Goal: Task Accomplishment & Management: Manage account settings

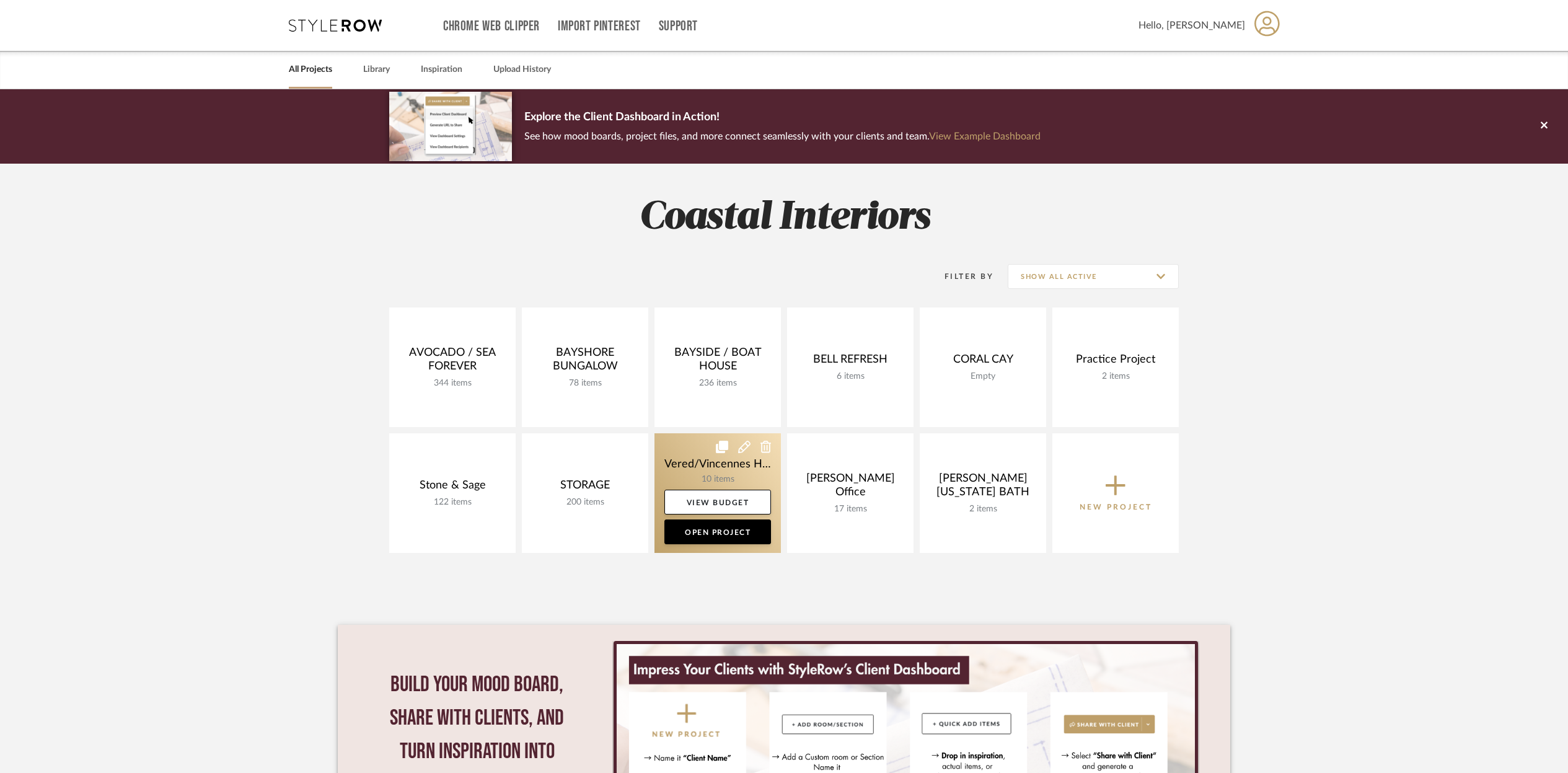
click at [726, 459] on link at bounding box center [718, 493] width 126 height 119
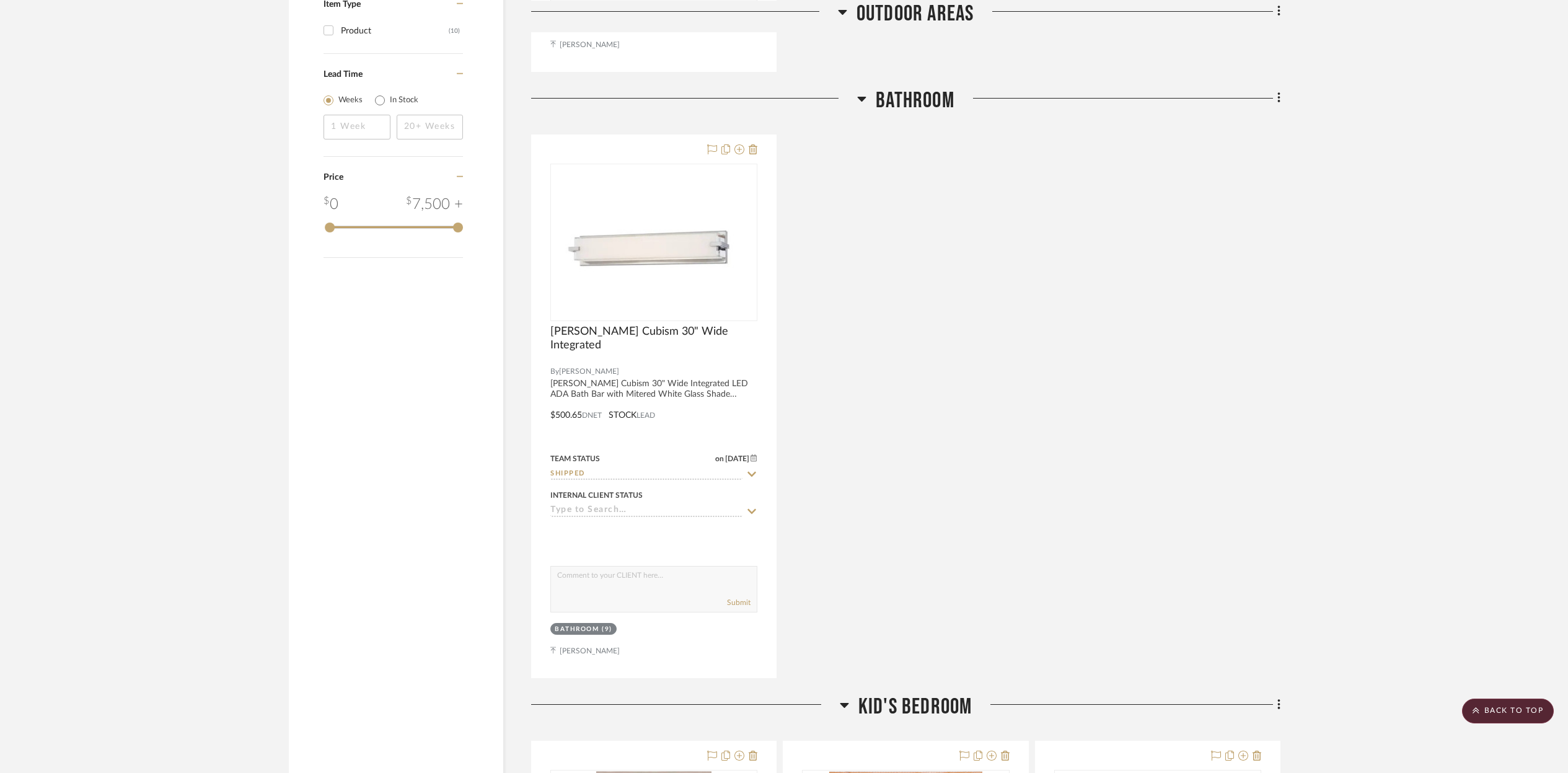
scroll to position [1357, 0]
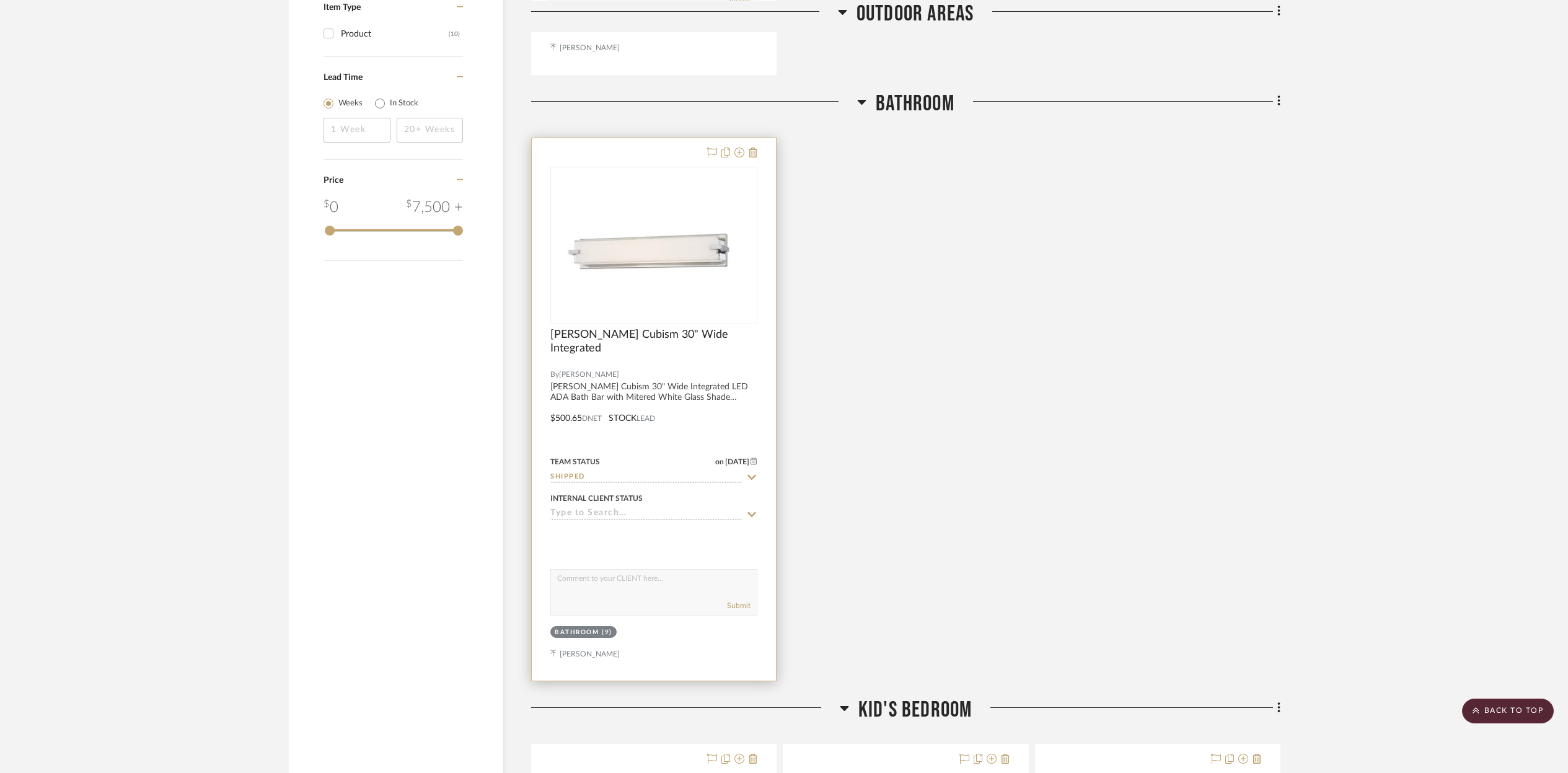
click at [741, 279] on img "0" at bounding box center [653, 245] width 204 height 72
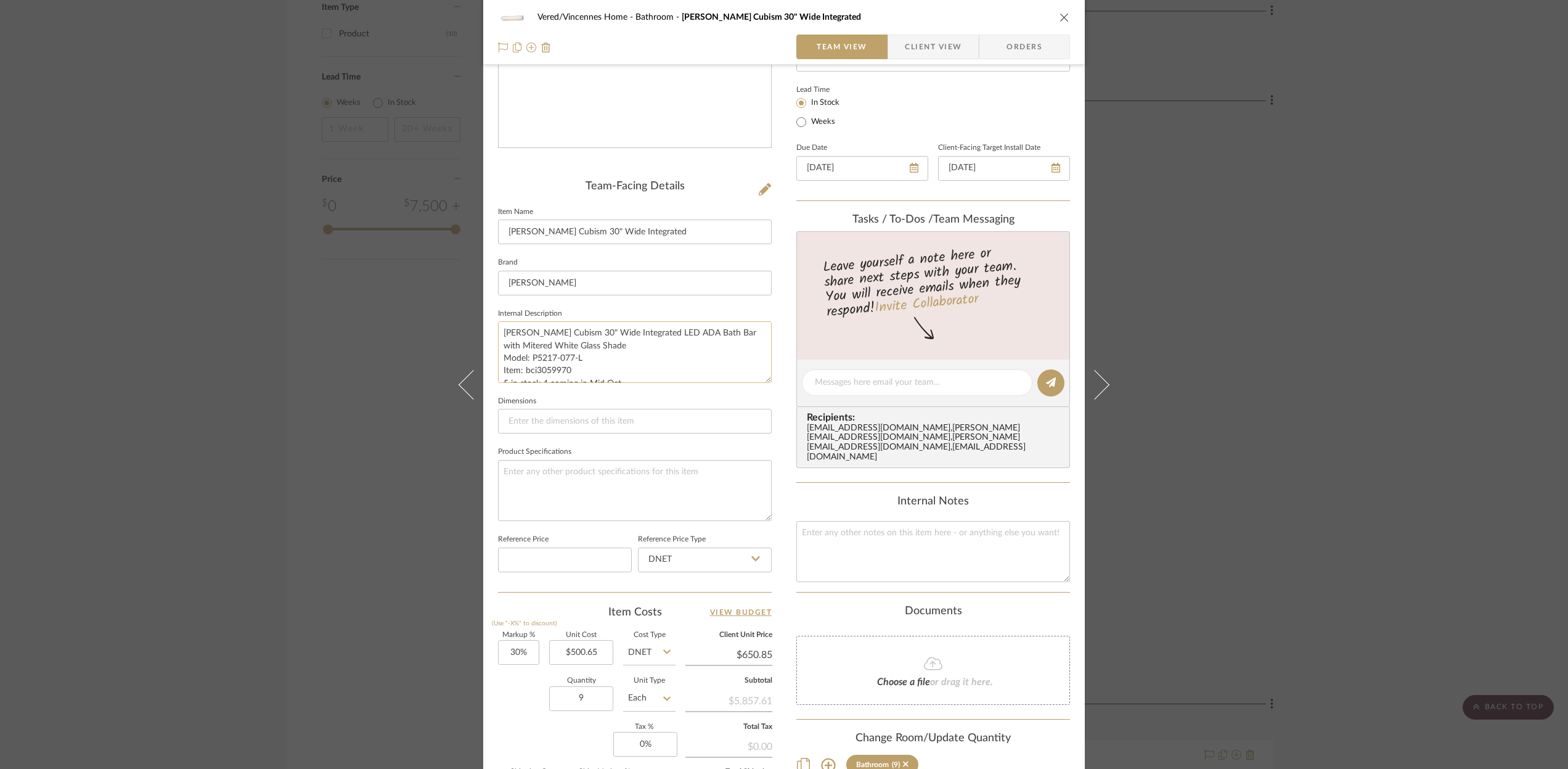
scroll to position [13, 0]
click at [910, 169] on icon at bounding box center [914, 168] width 9 height 9
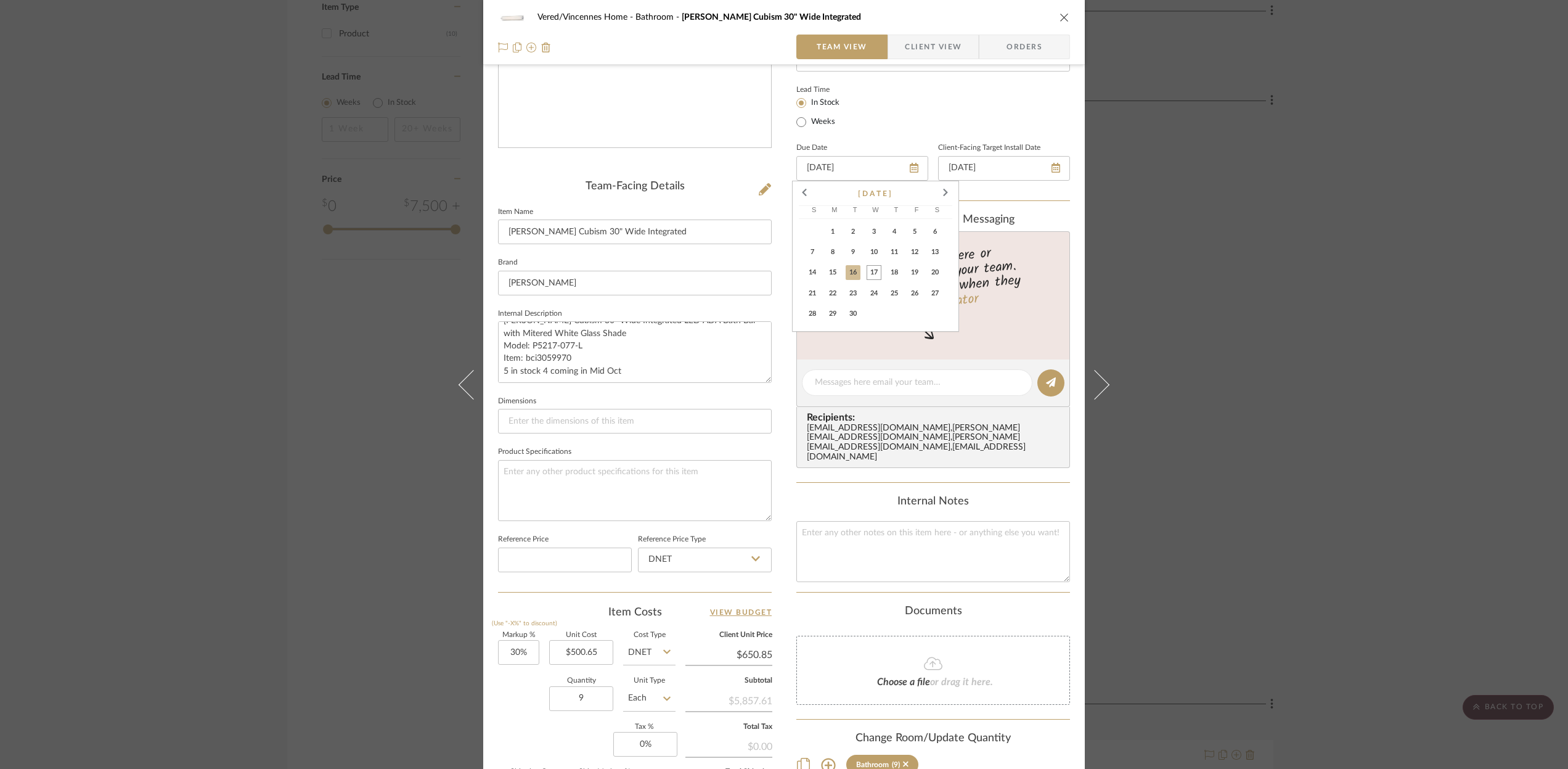
click at [869, 271] on span "17" at bounding box center [873, 272] width 15 height 15
type input "[DATE]"
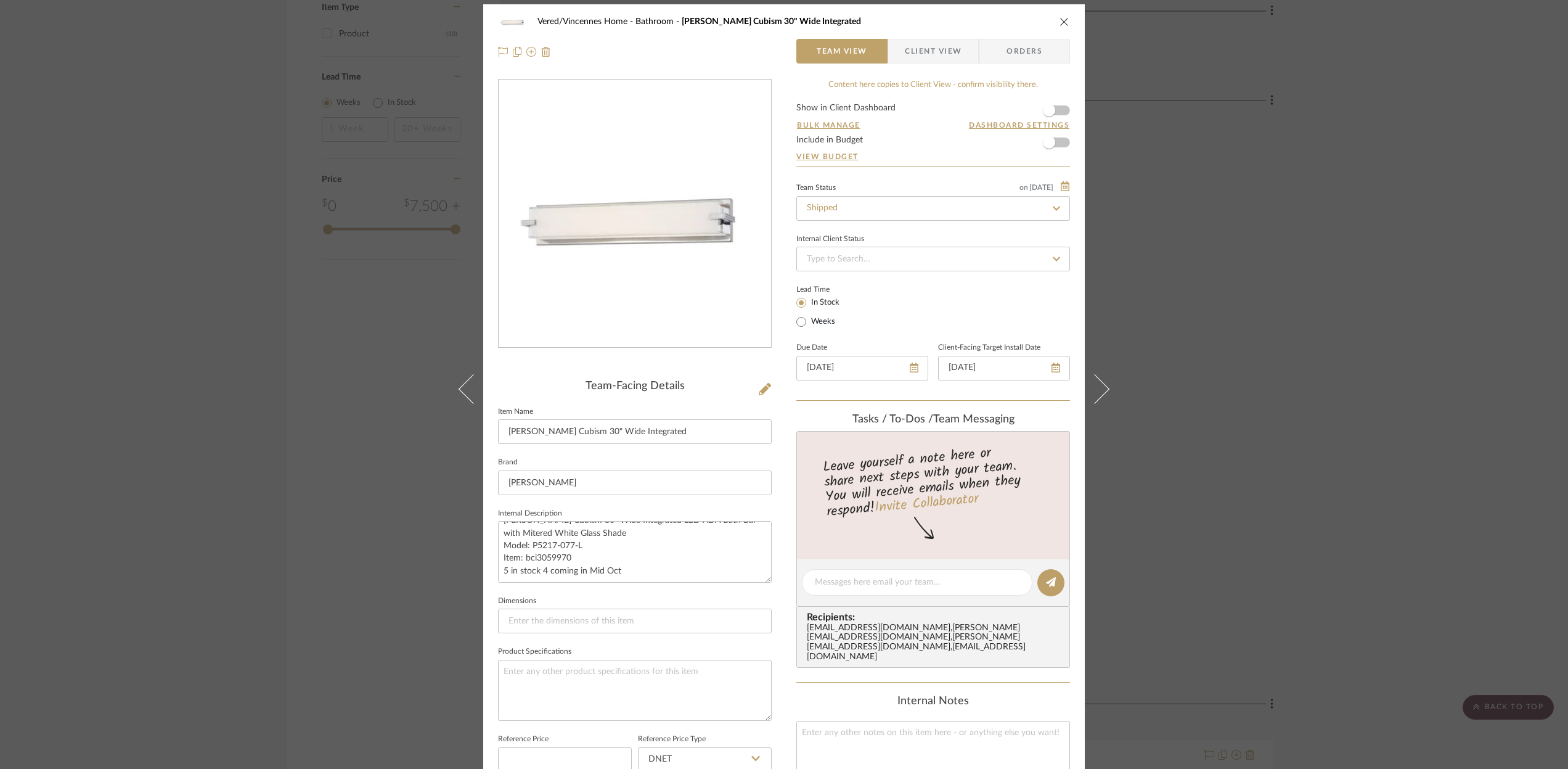
scroll to position [0, 0]
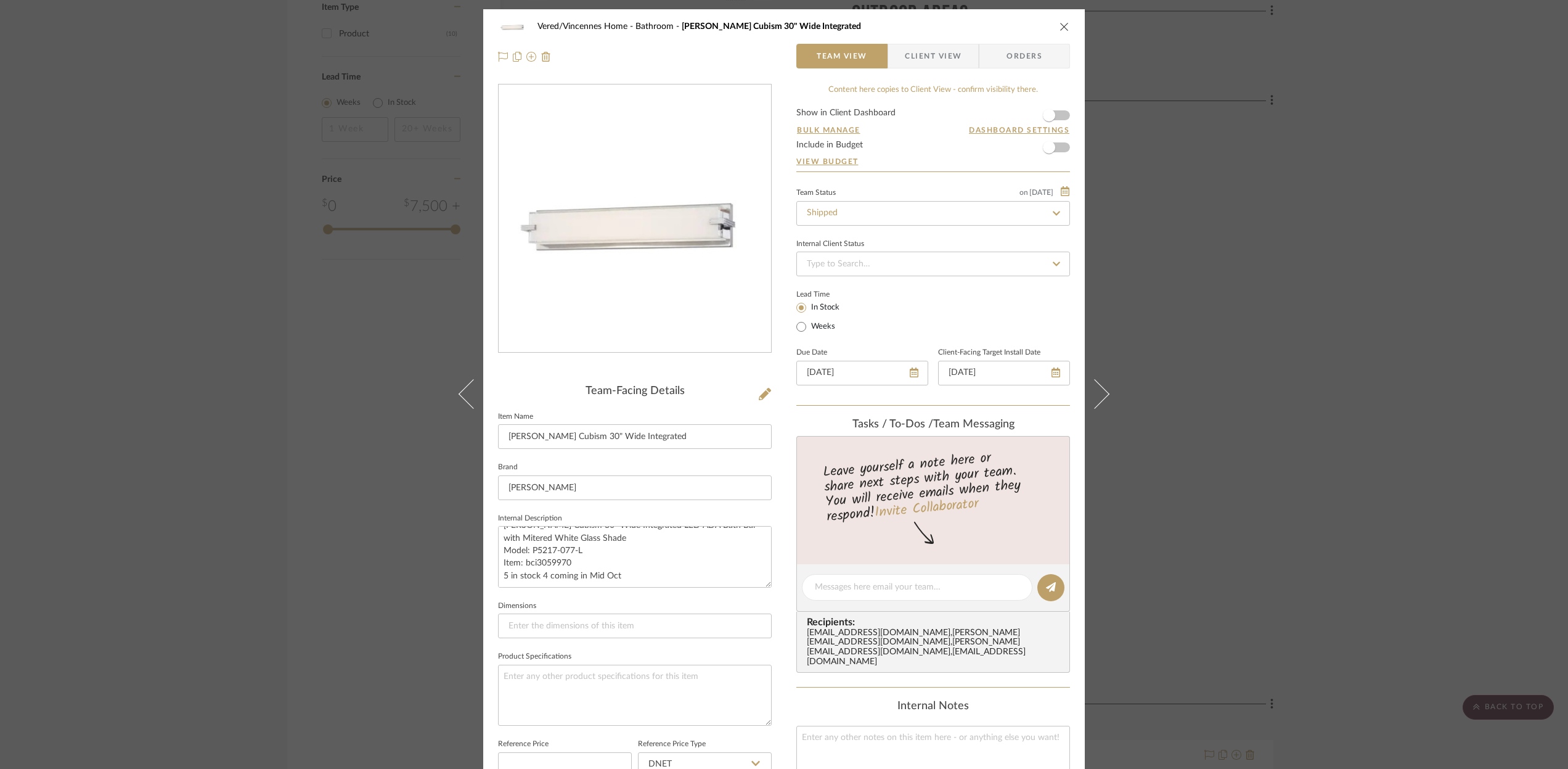
click at [1051, 210] on icon at bounding box center [1056, 213] width 11 height 9
click at [1054, 212] on icon at bounding box center [1056, 213] width 6 height 6
type input "[DATE]"
click at [841, 208] on input at bounding box center [934, 212] width 274 height 25
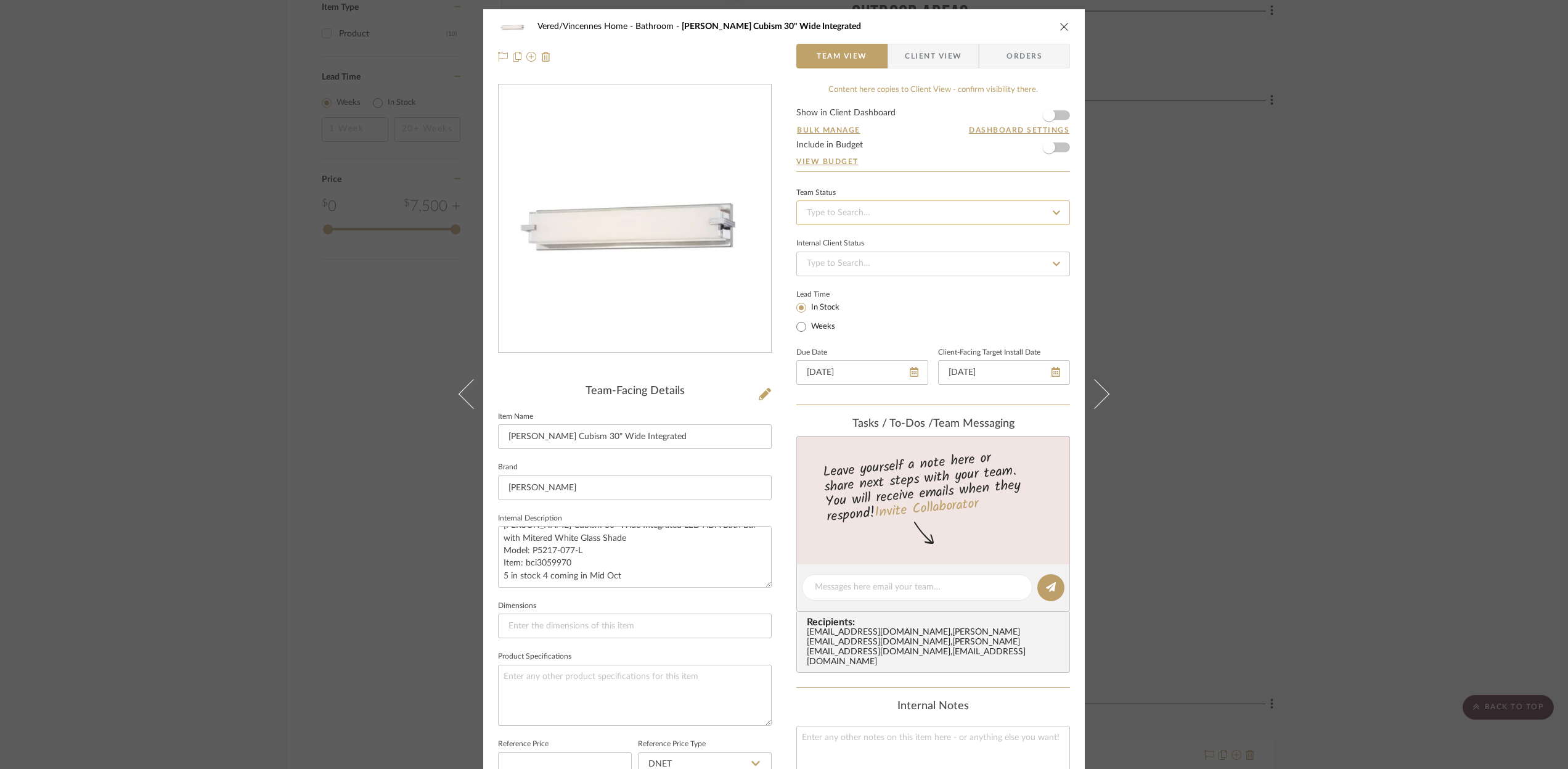
click at [824, 210] on input at bounding box center [934, 212] width 274 height 25
click at [915, 205] on input "Partial Shipment" at bounding box center [934, 212] width 274 height 25
click at [981, 218] on input "Partial Shipment" at bounding box center [934, 212] width 274 height 25
click at [970, 218] on input "Partial Shipment" at bounding box center [934, 212] width 274 height 25
type input "Partial Shipment"
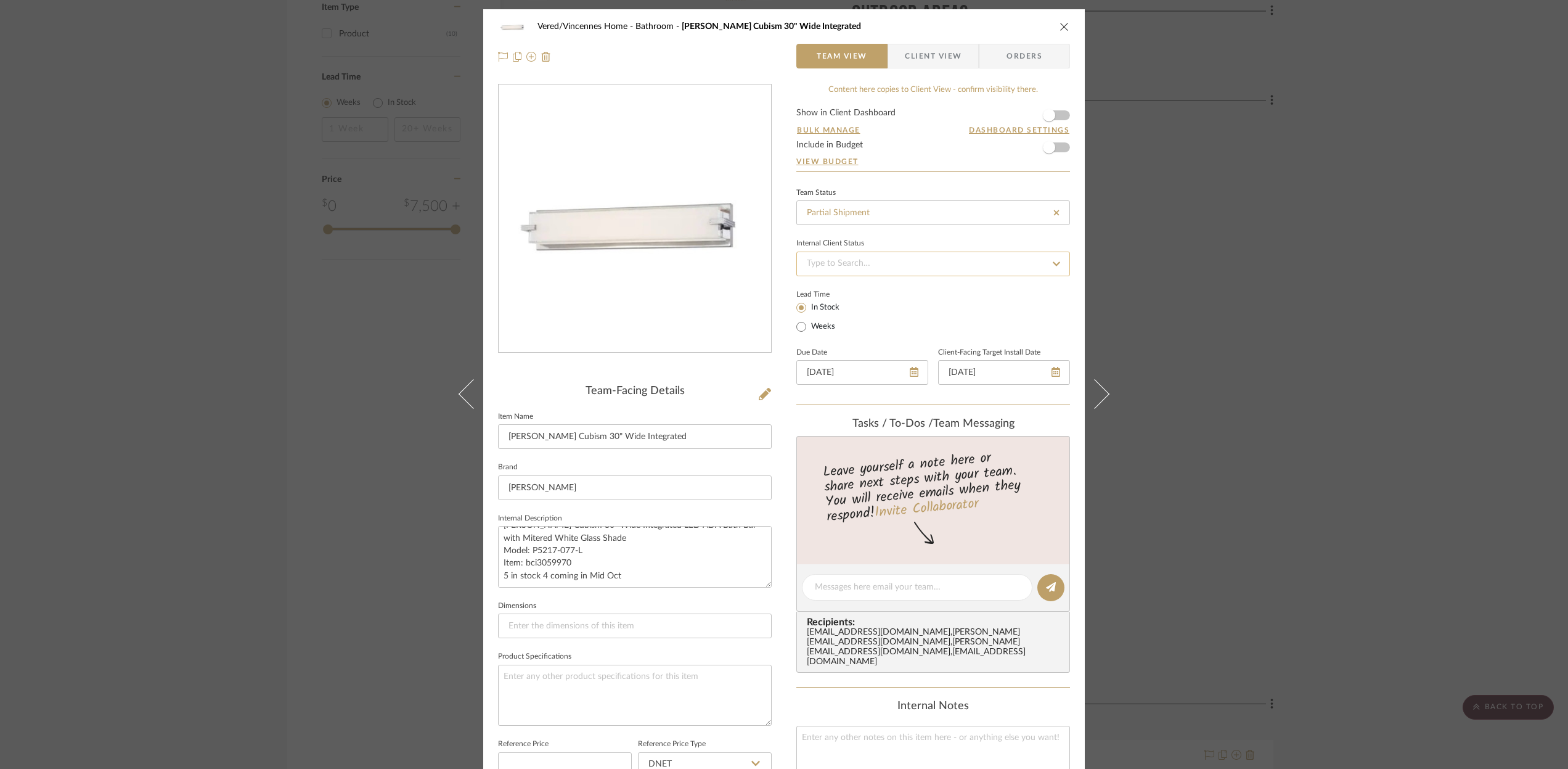
click at [832, 263] on input at bounding box center [934, 263] width 274 height 25
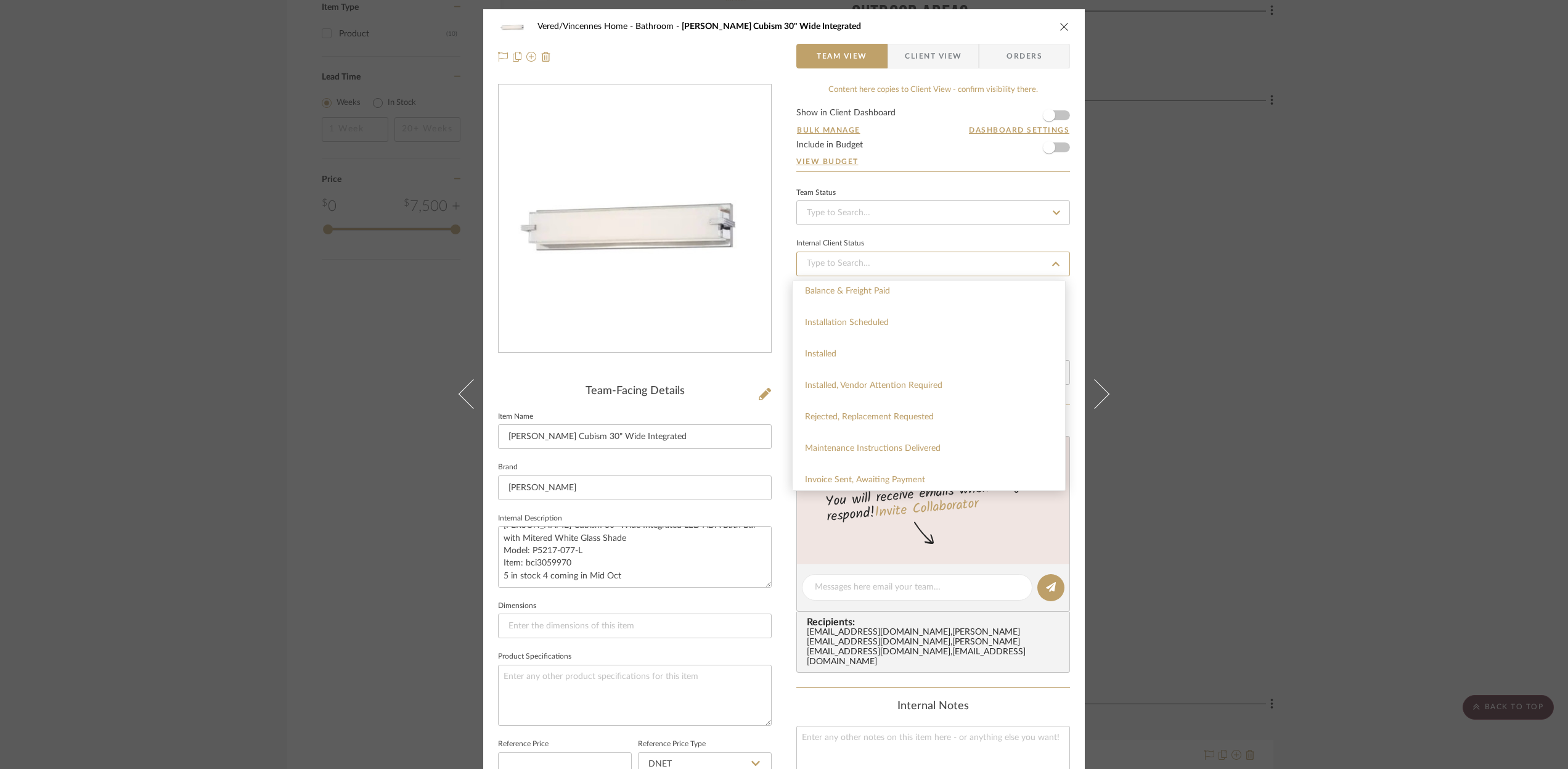
scroll to position [325, 0]
click at [850, 216] on input at bounding box center [934, 212] width 274 height 25
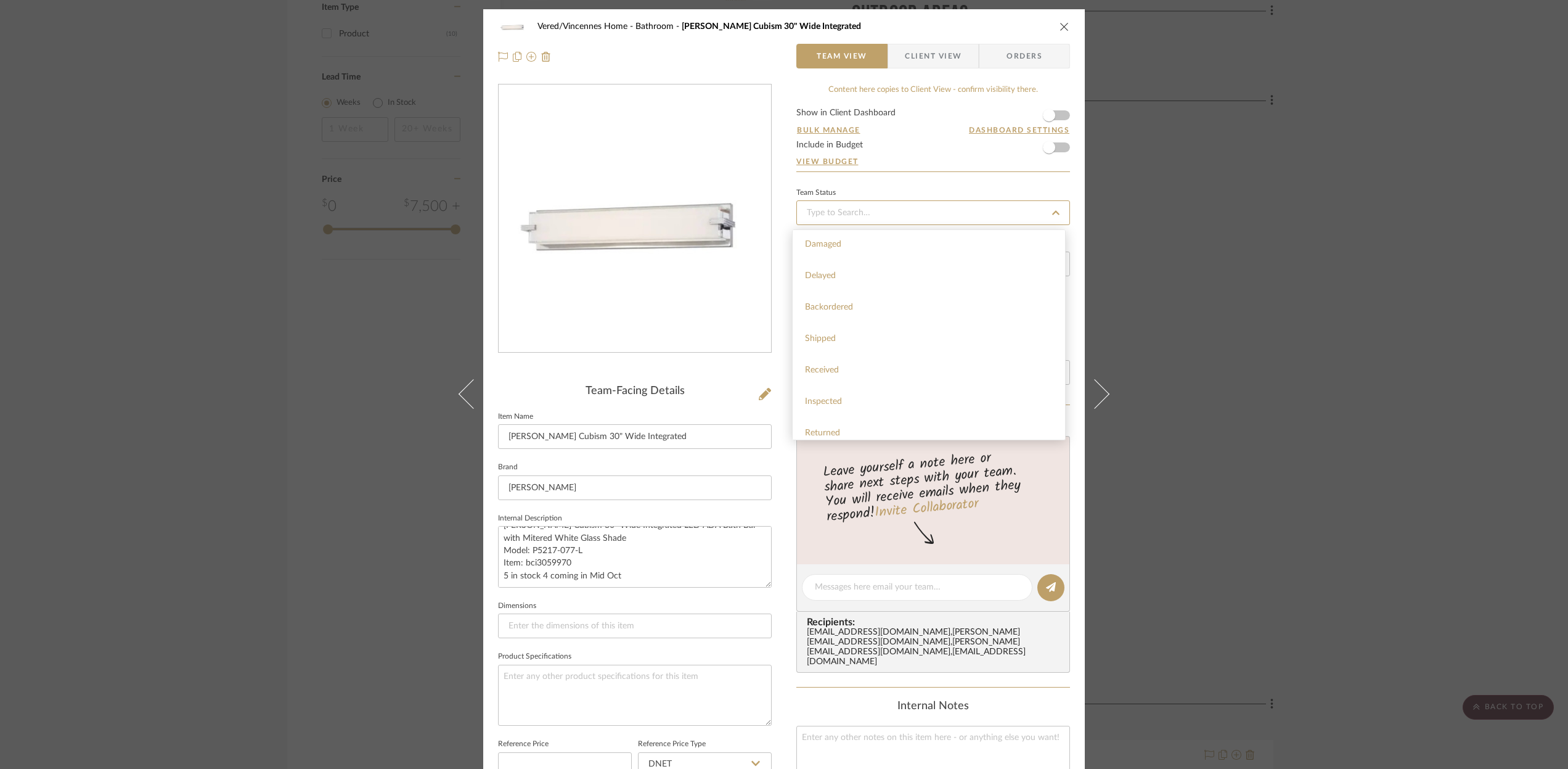
scroll to position [102, 0]
click at [844, 297] on span "Backordered" at bounding box center [829, 301] width 48 height 9
type input "[DATE]"
type input "Backordered"
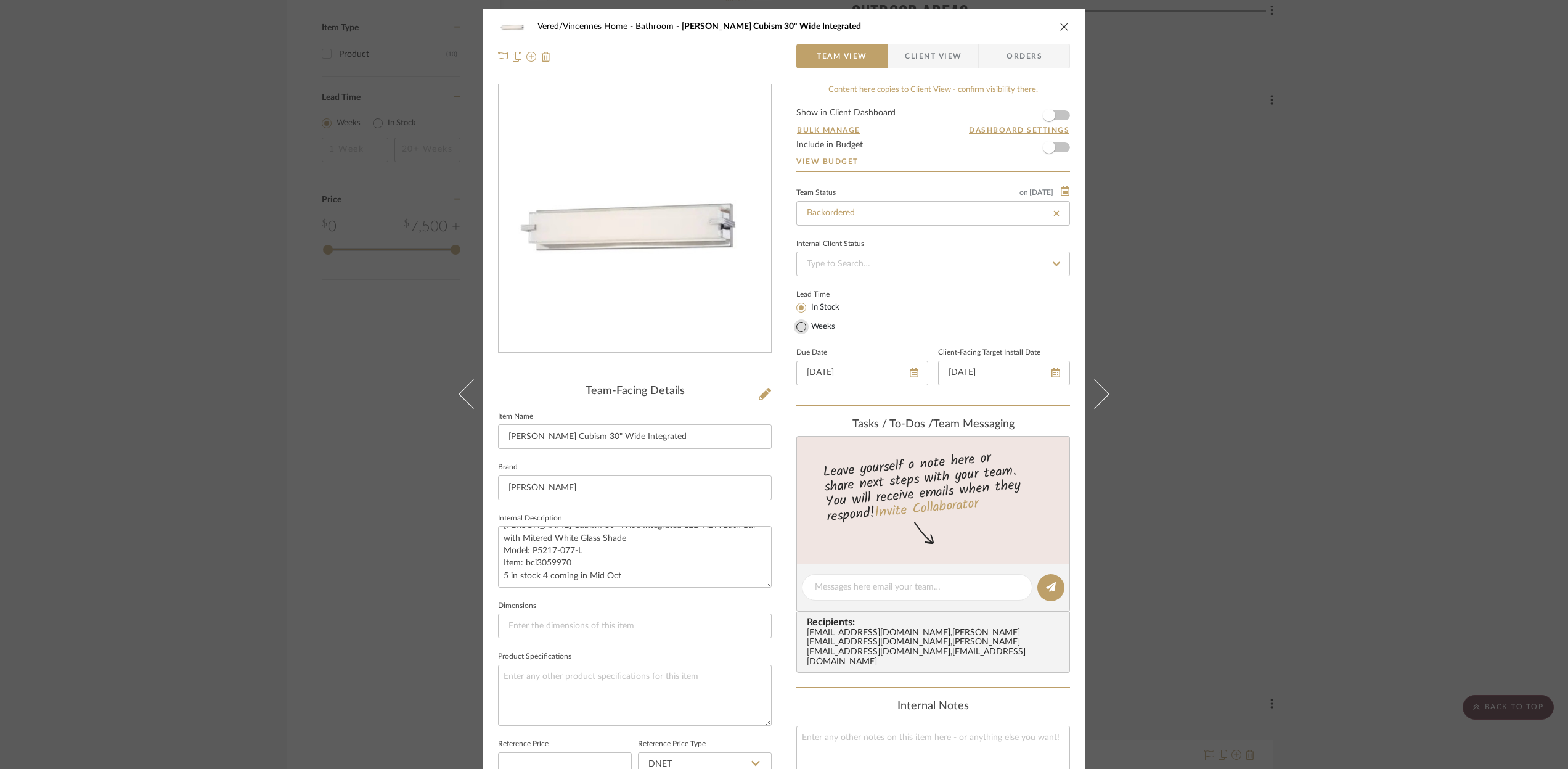
click at [798, 329] on input "Weeks" at bounding box center [801, 327] width 15 height 15
radio input "true"
click at [876, 329] on input "text" at bounding box center [876, 325] width 32 height 17
type input "4"
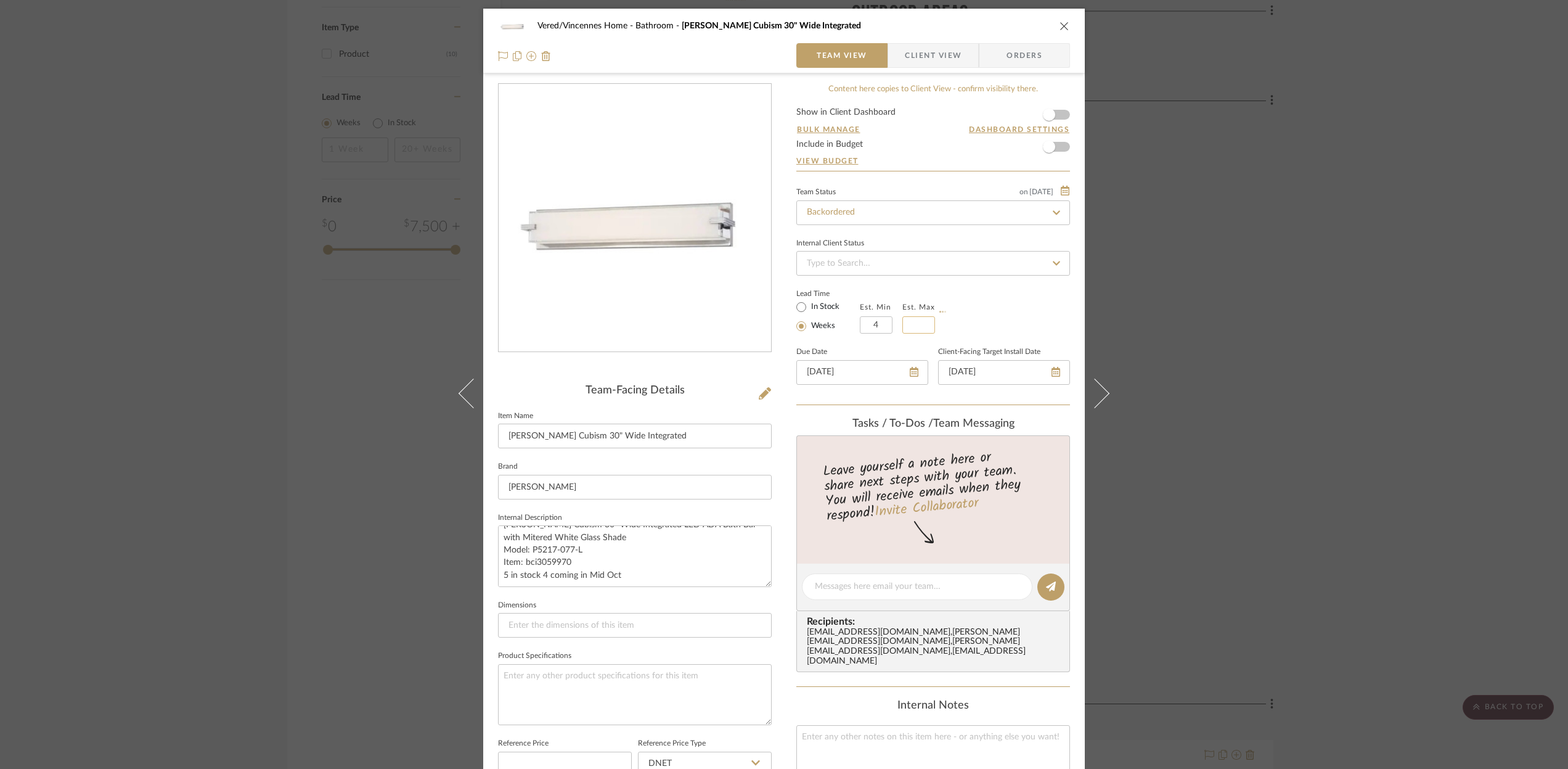
click at [914, 326] on input at bounding box center [918, 325] width 32 height 17
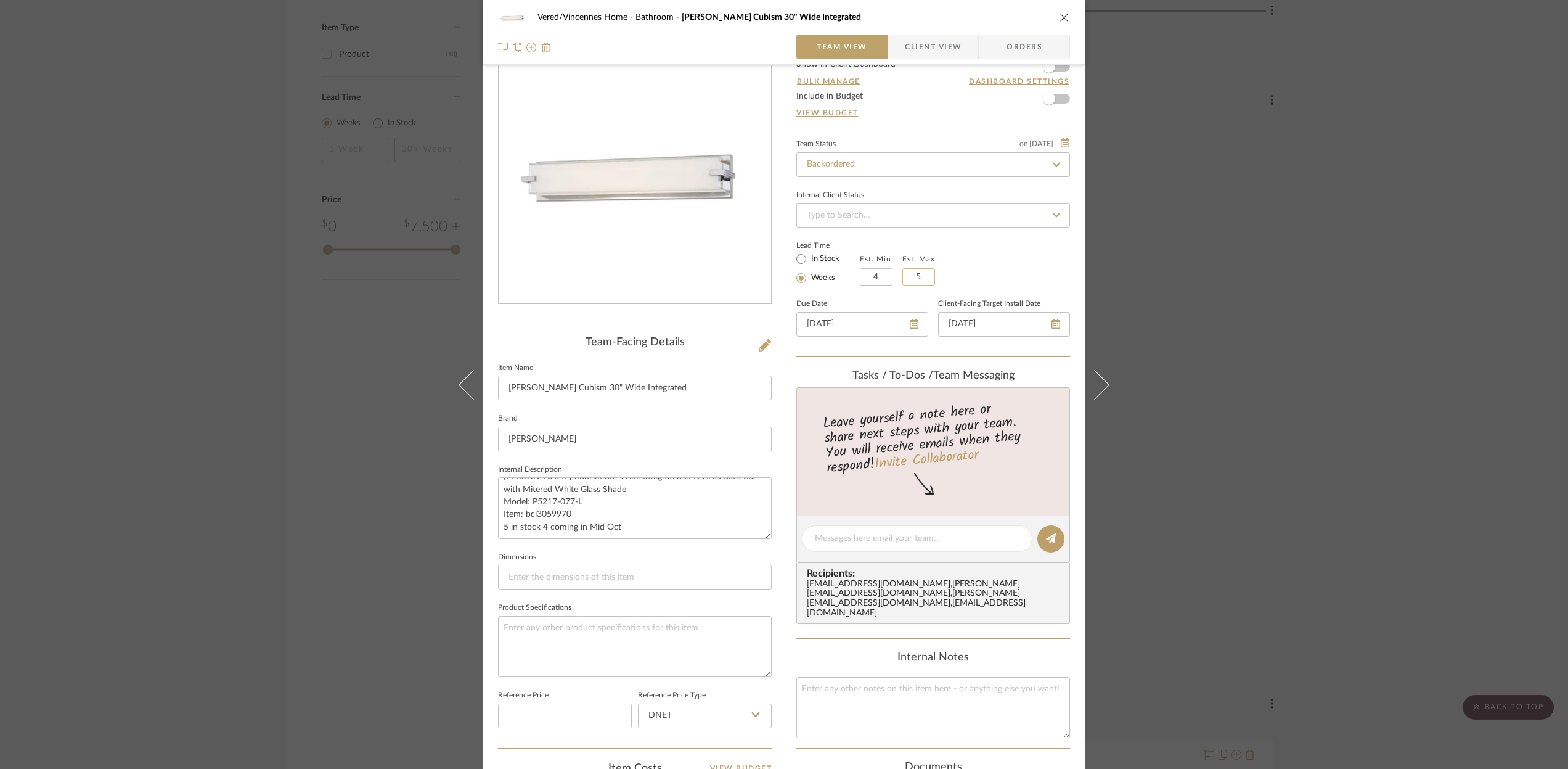
scroll to position [0, 0]
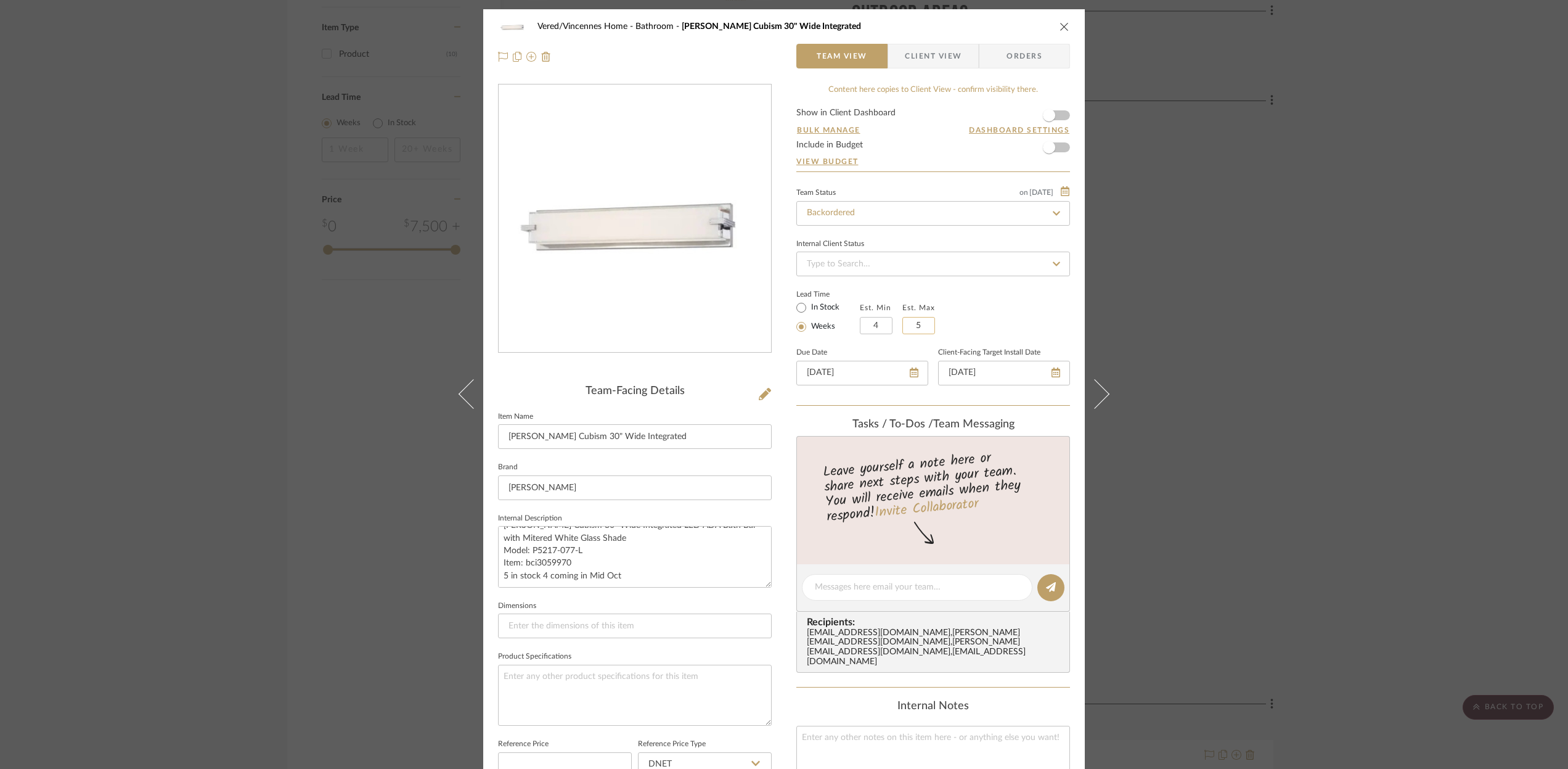
type input "5"
click at [1034, 309] on div "Lead Time In Stock Weeks Est. Min 4 Est. Max 5" at bounding box center [934, 310] width 274 height 48
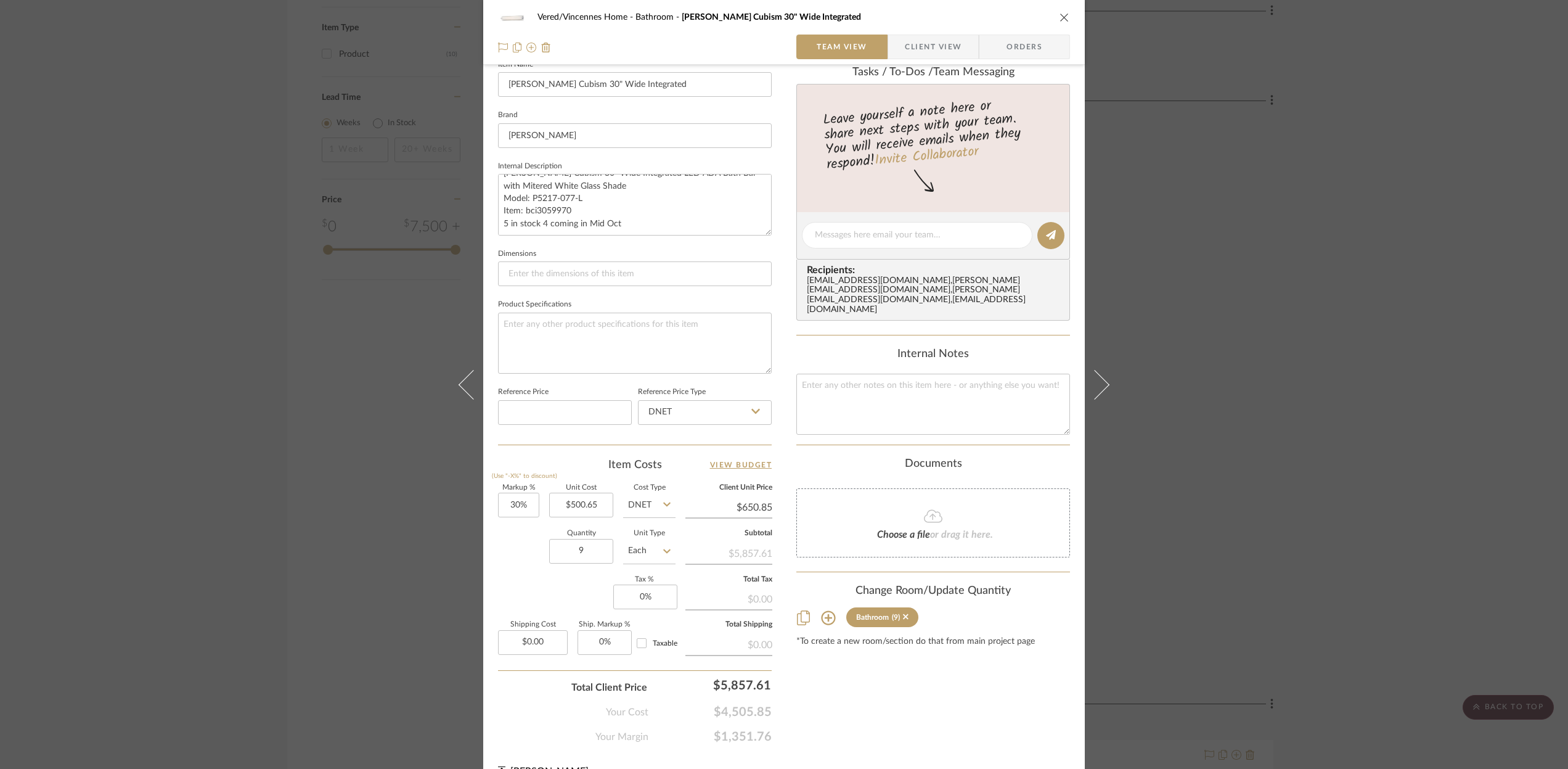
scroll to position [375, 0]
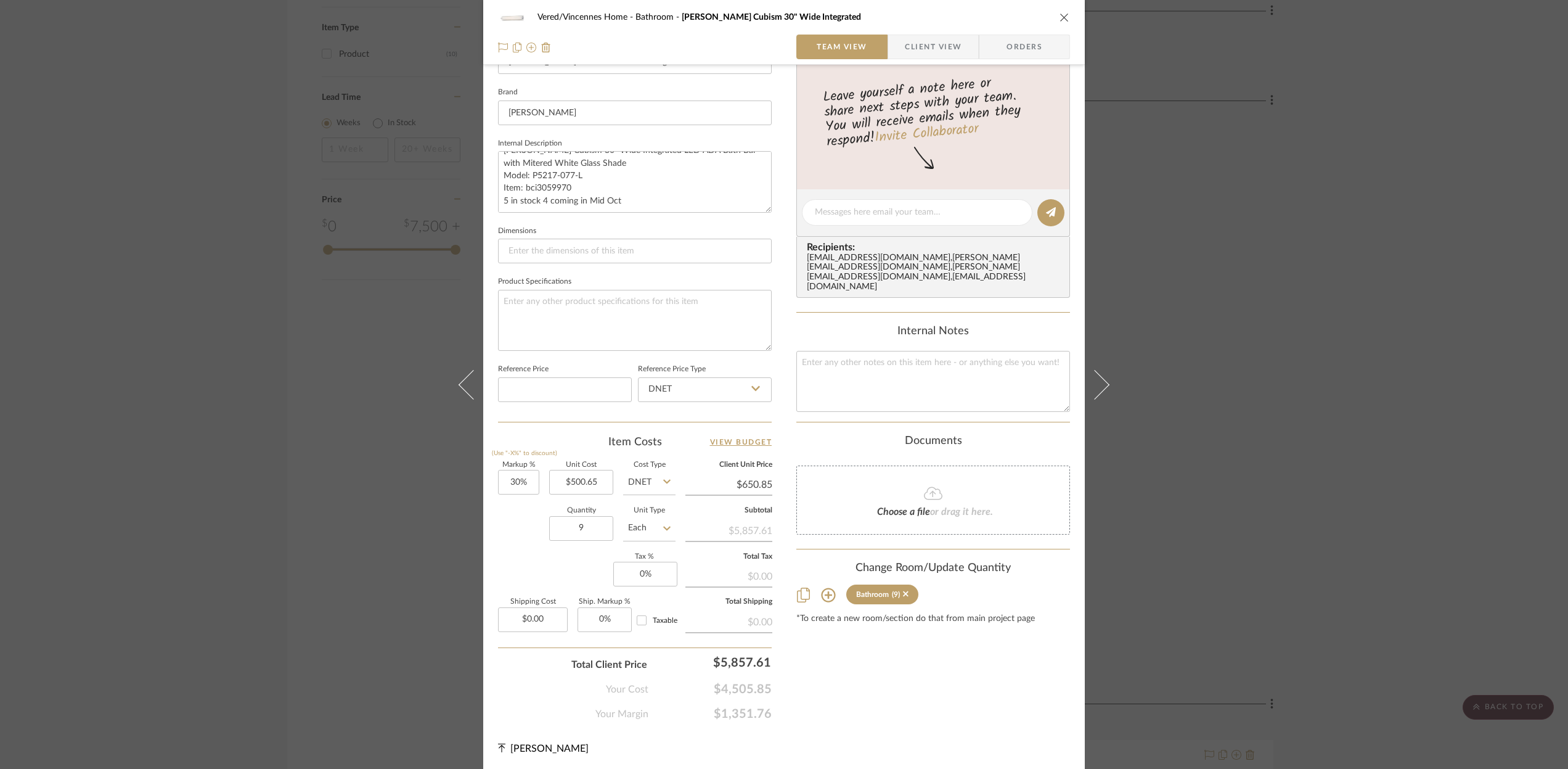
click at [1059, 18] on icon "close" at bounding box center [1064, 17] width 9 height 9
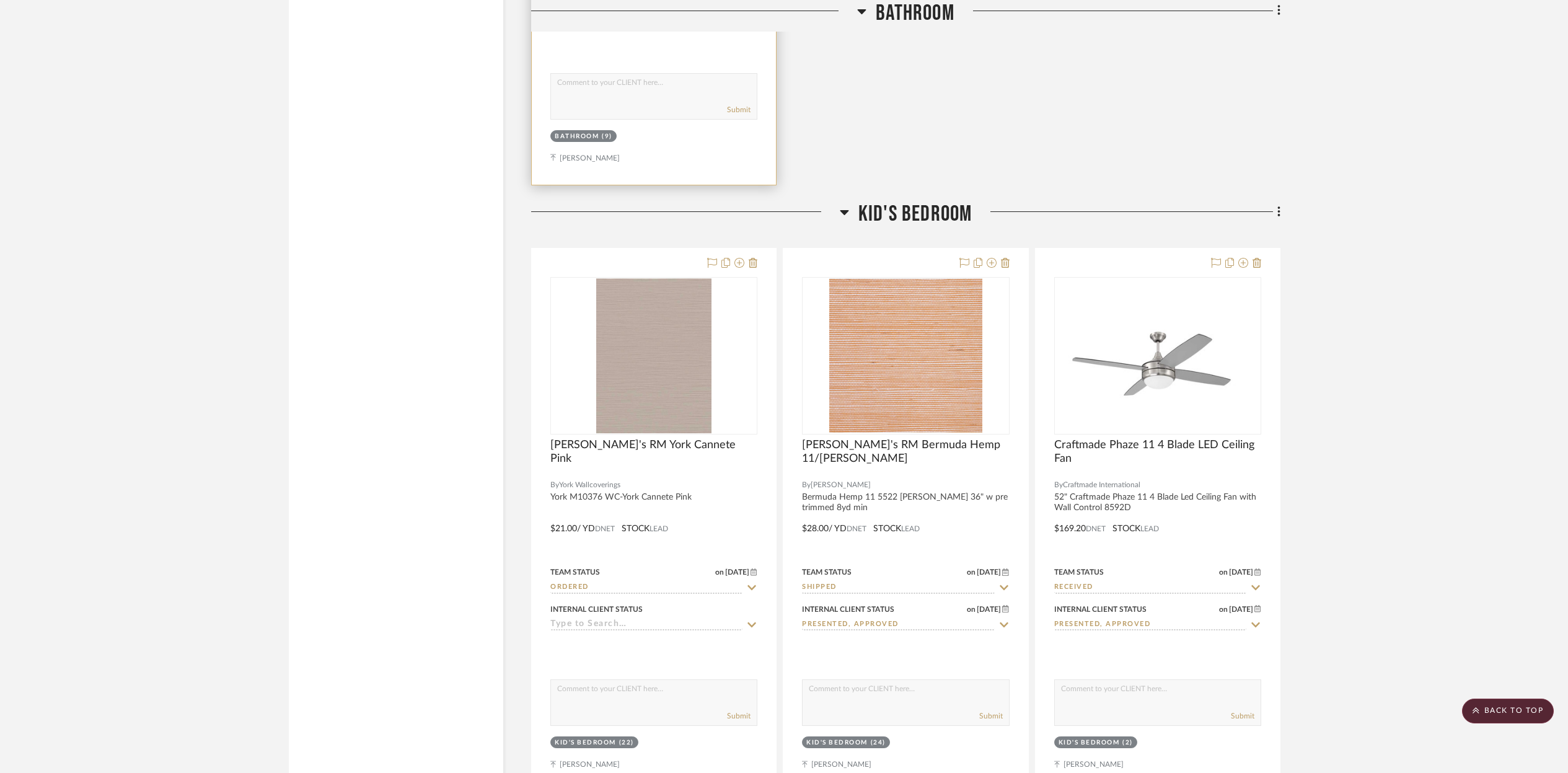
scroll to position [1853, 0]
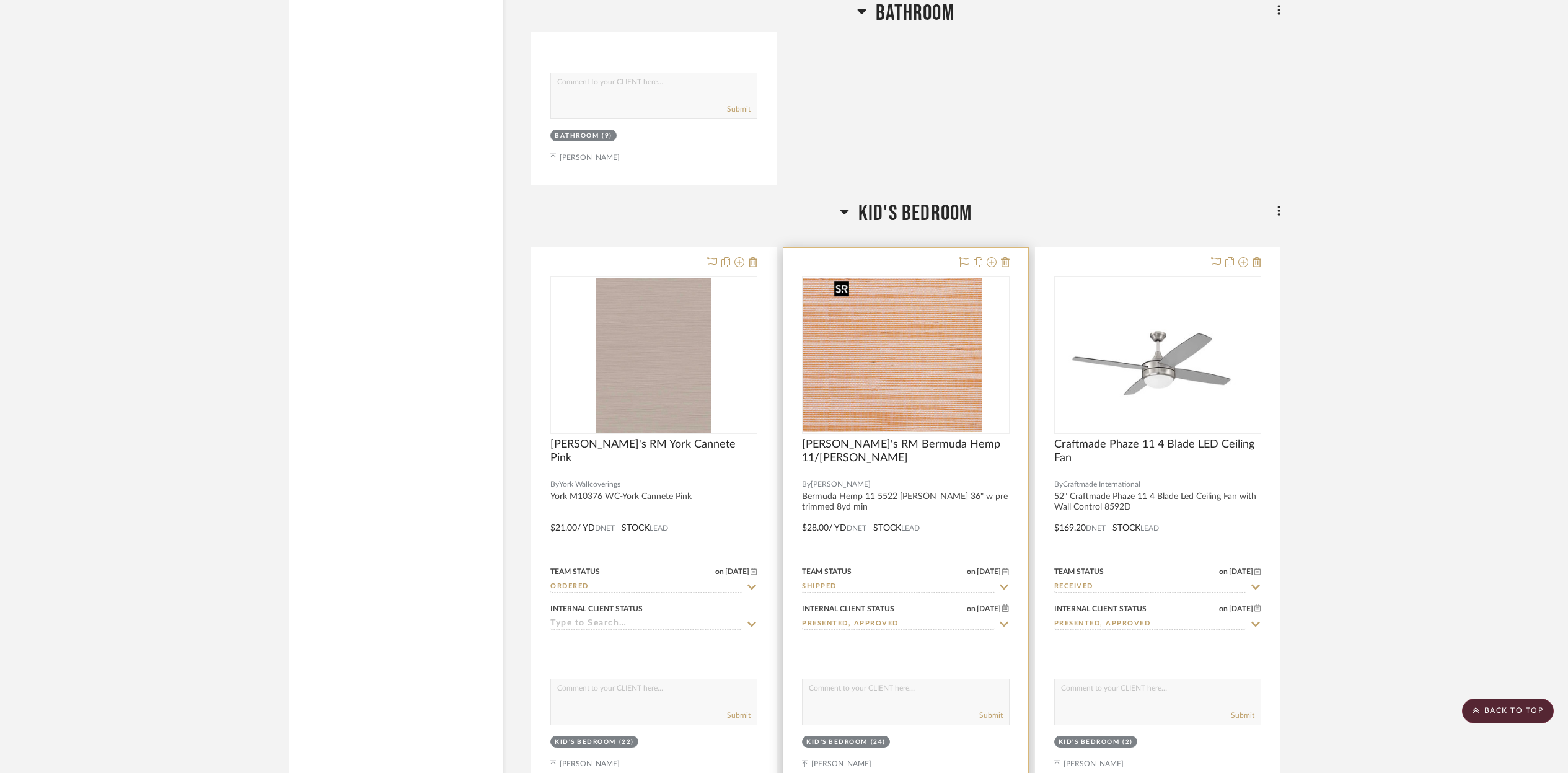
click at [924, 372] on div at bounding box center [905, 355] width 207 height 157
click at [924, 372] on img "0" at bounding box center [905, 355] width 153 height 155
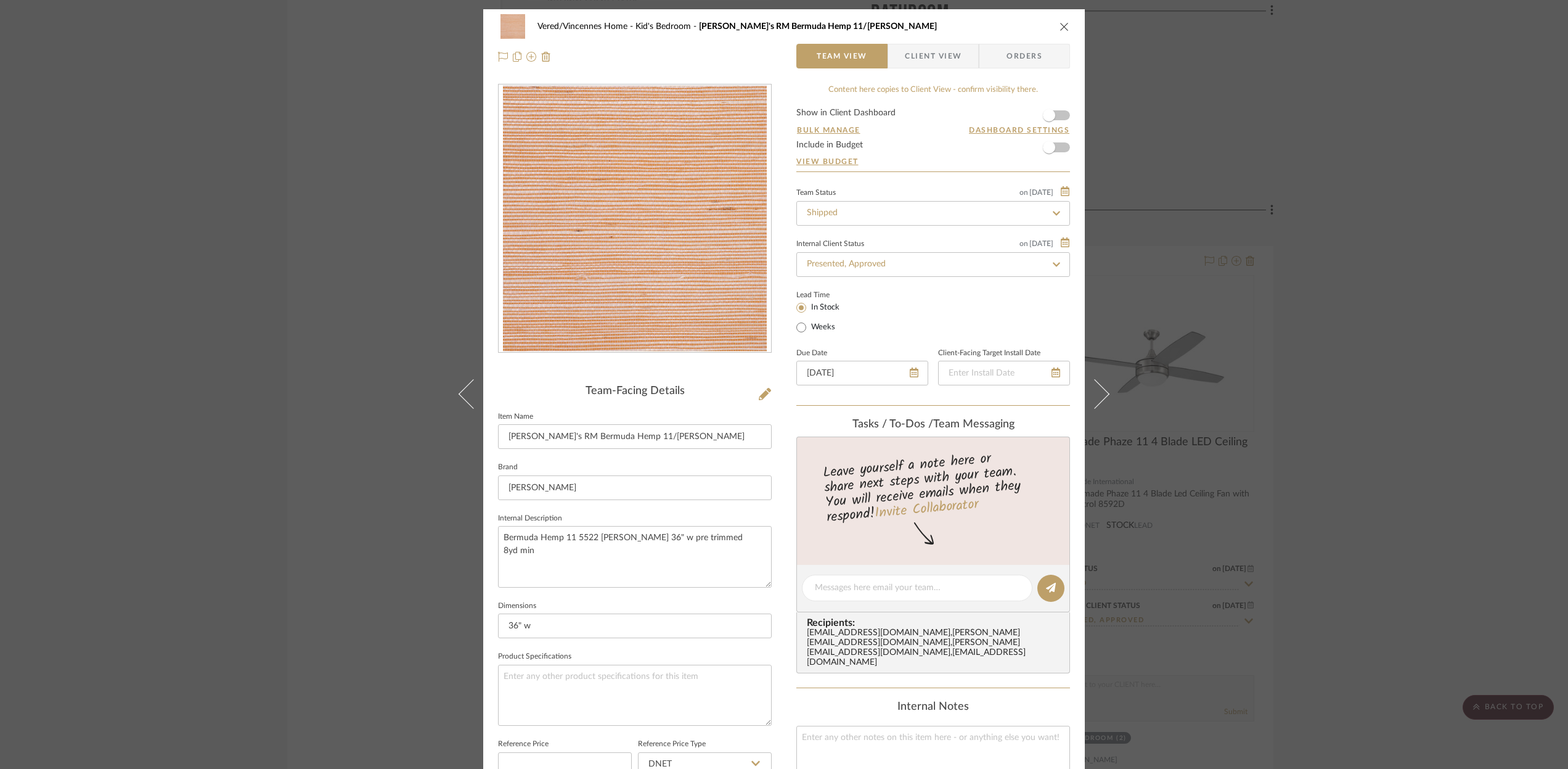
click at [1051, 212] on icon at bounding box center [1056, 213] width 11 height 9
drag, startPoint x: 1054, startPoint y: 214, endPoint x: 1048, endPoint y: 221, distance: 9.2
click at [1054, 214] on icon at bounding box center [1056, 213] width 11 height 9
type input "[DATE]"
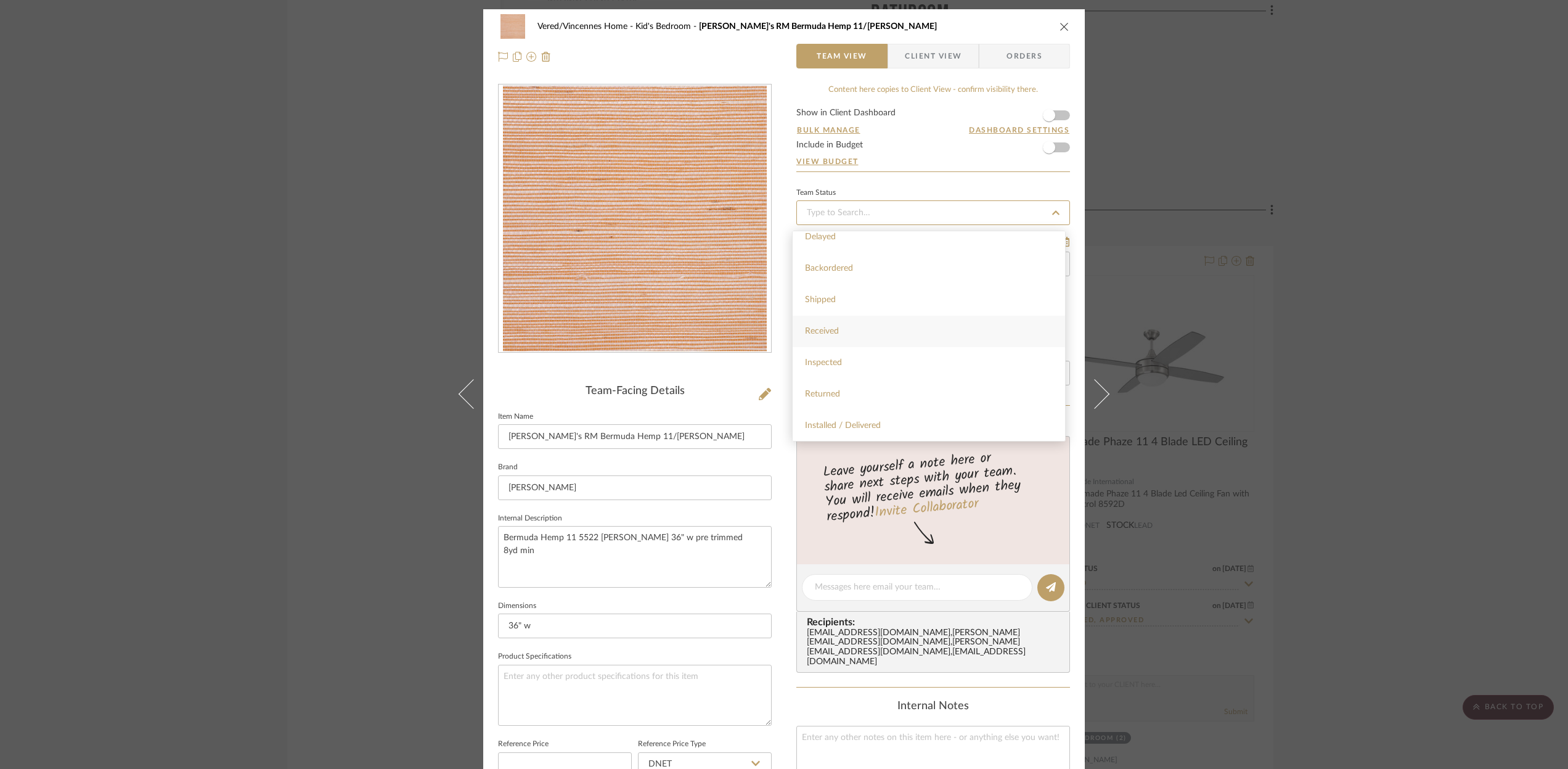
scroll to position [134, 0]
click at [844, 335] on div "Received" at bounding box center [929, 333] width 272 height 32
type input "[DATE]"
type input "Received"
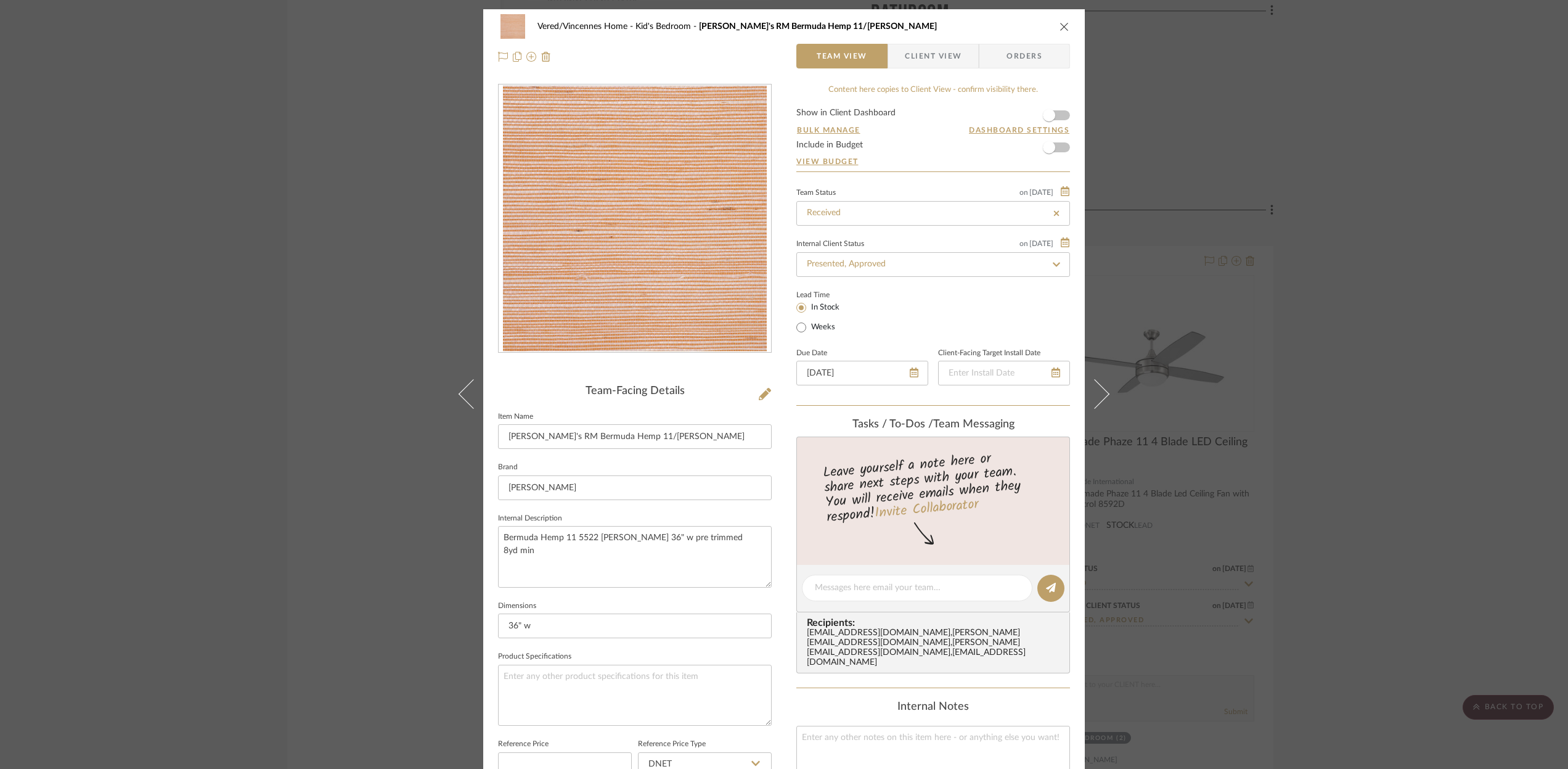
click at [1062, 22] on icon "close" at bounding box center [1064, 26] width 9 height 9
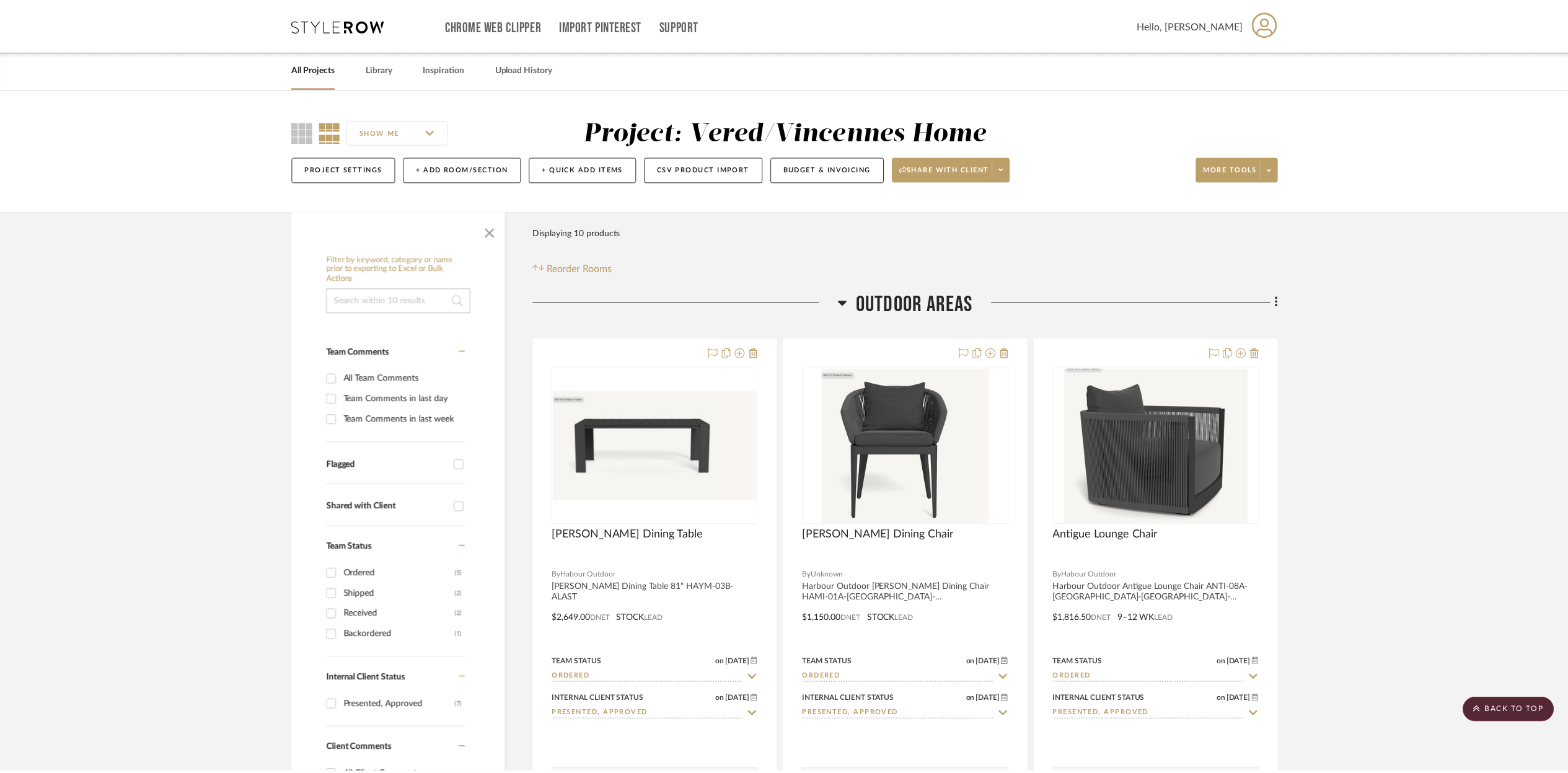
scroll to position [1853, 0]
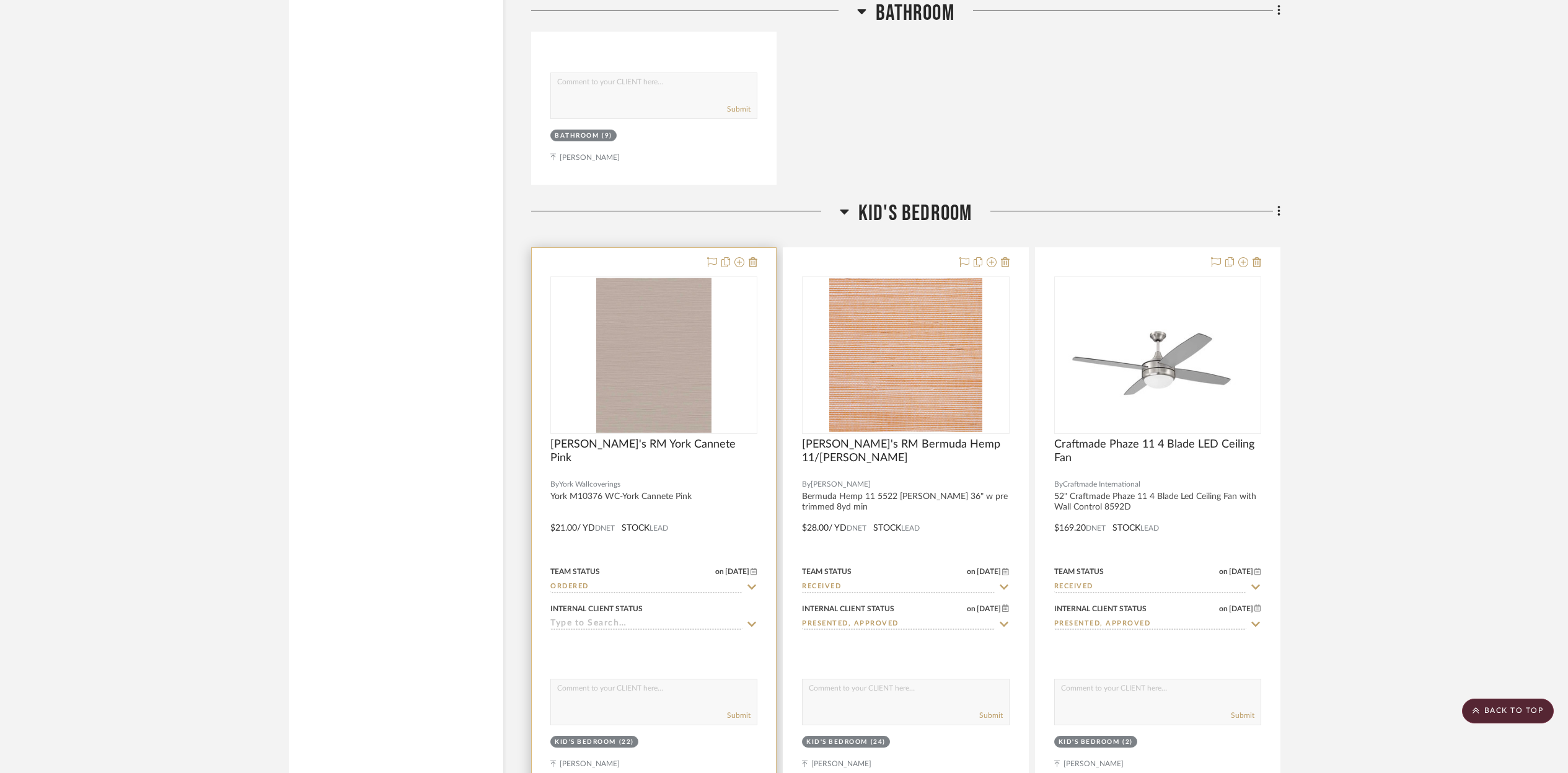
click at [720, 472] on div at bounding box center [654, 470] width 207 height 11
click at [711, 460] on div "[PERSON_NAME]'s RM York Cannete Pink" at bounding box center [654, 451] width 207 height 27
click at [714, 371] on div "0" at bounding box center [654, 355] width 206 height 156
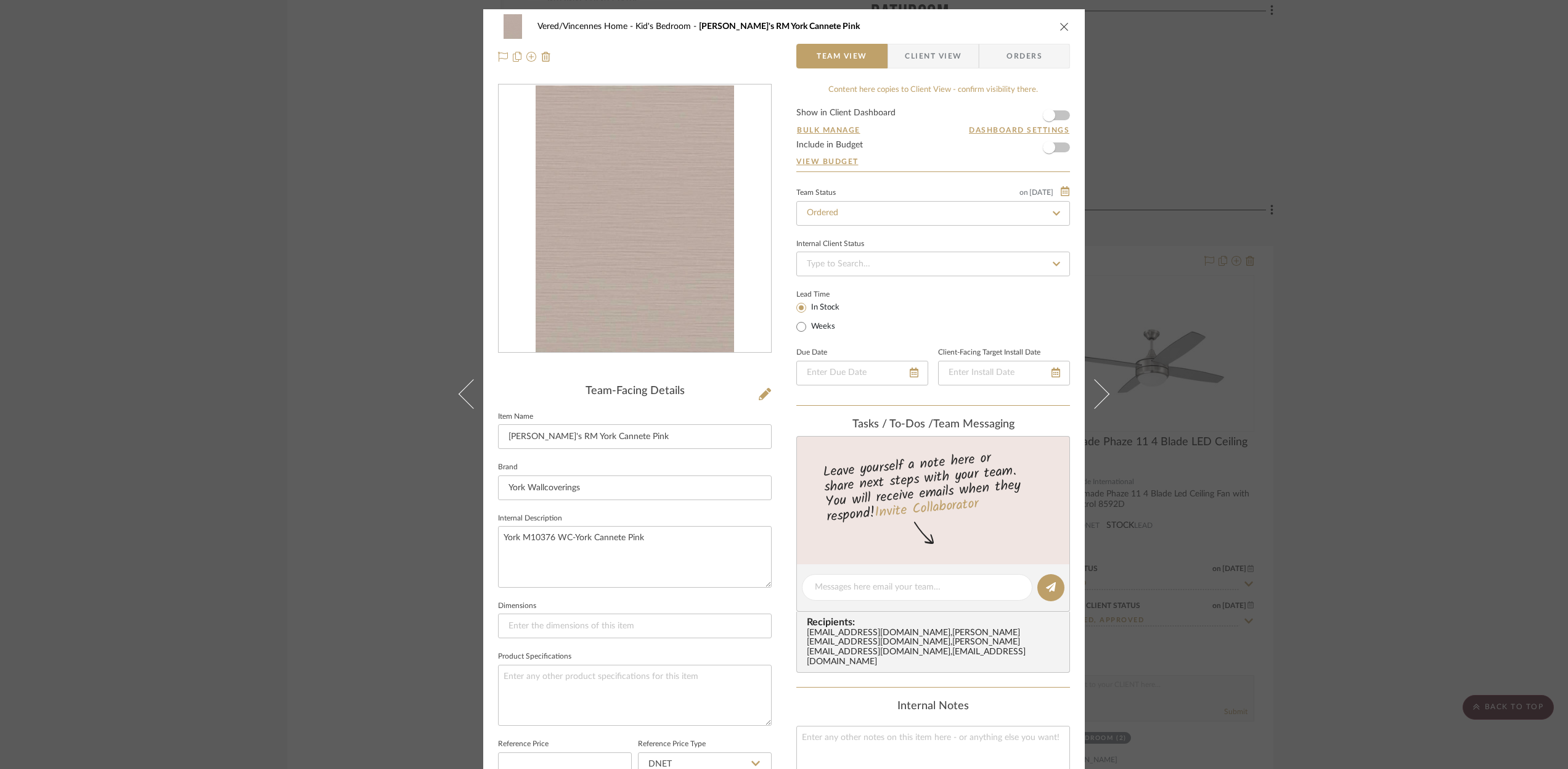
click at [1052, 211] on icon at bounding box center [1056, 213] width 11 height 9
click at [1054, 214] on icon at bounding box center [1056, 213] width 6 height 6
type input "[DATE]"
click at [1056, 210] on icon at bounding box center [1056, 212] width 11 height 9
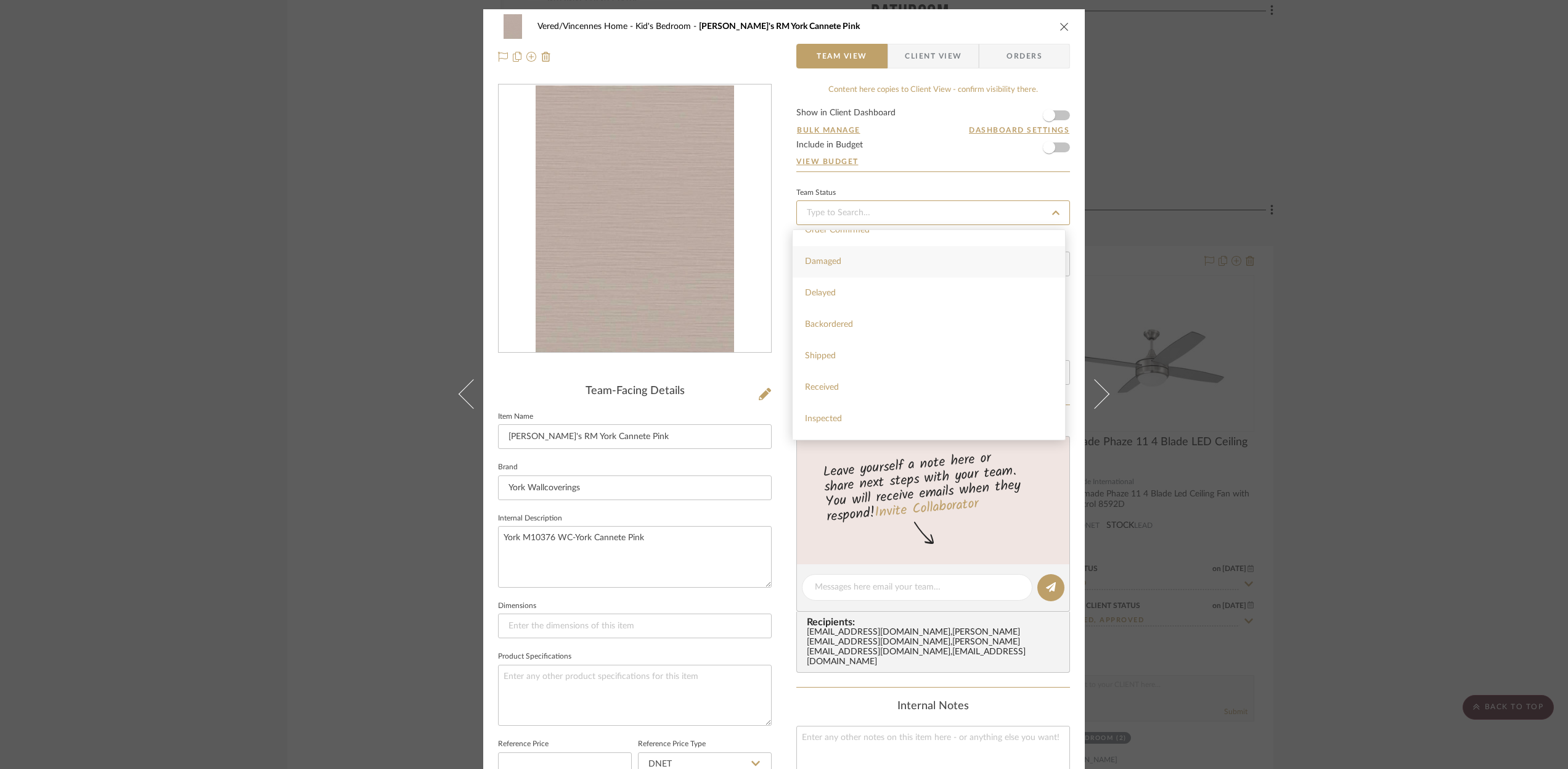
scroll to position [75, 0]
click at [816, 361] on span "Shipped" at bounding box center [820, 358] width 31 height 9
type input "[DATE]"
type input "Shipped"
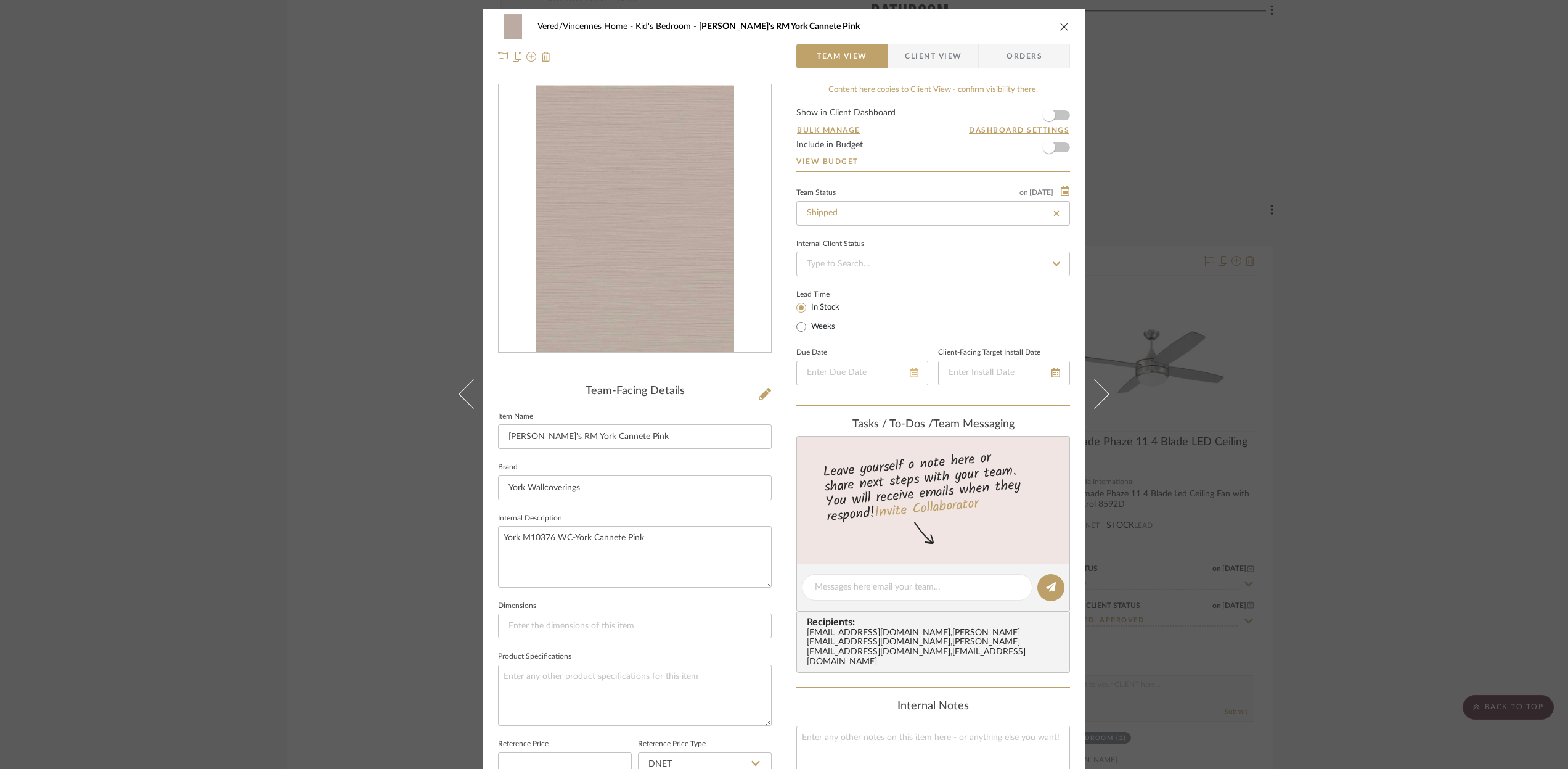
click at [910, 374] on icon at bounding box center [914, 372] width 9 height 9
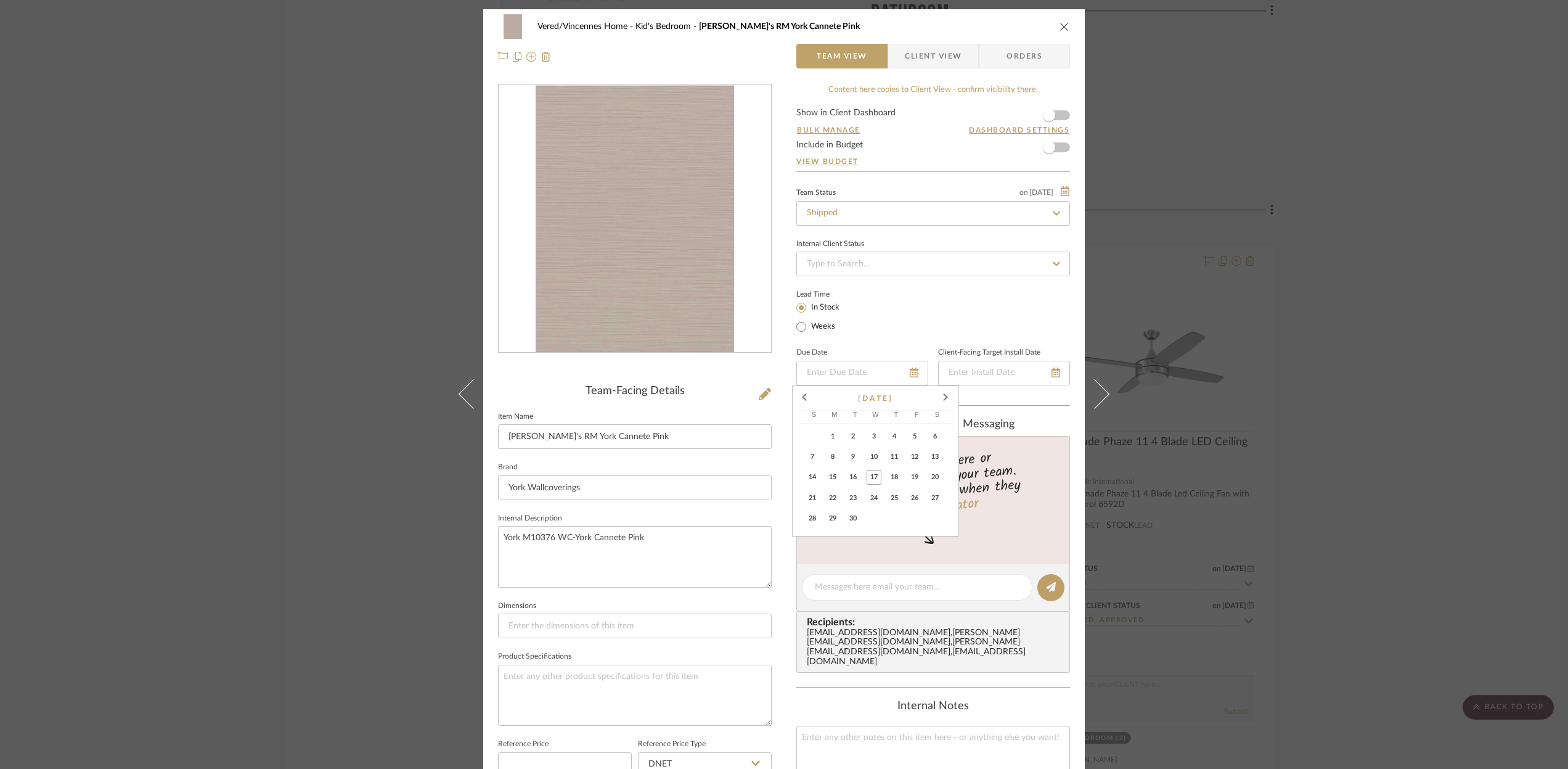
click at [831, 494] on span "22" at bounding box center [832, 498] width 15 height 15
type input "[DATE]"
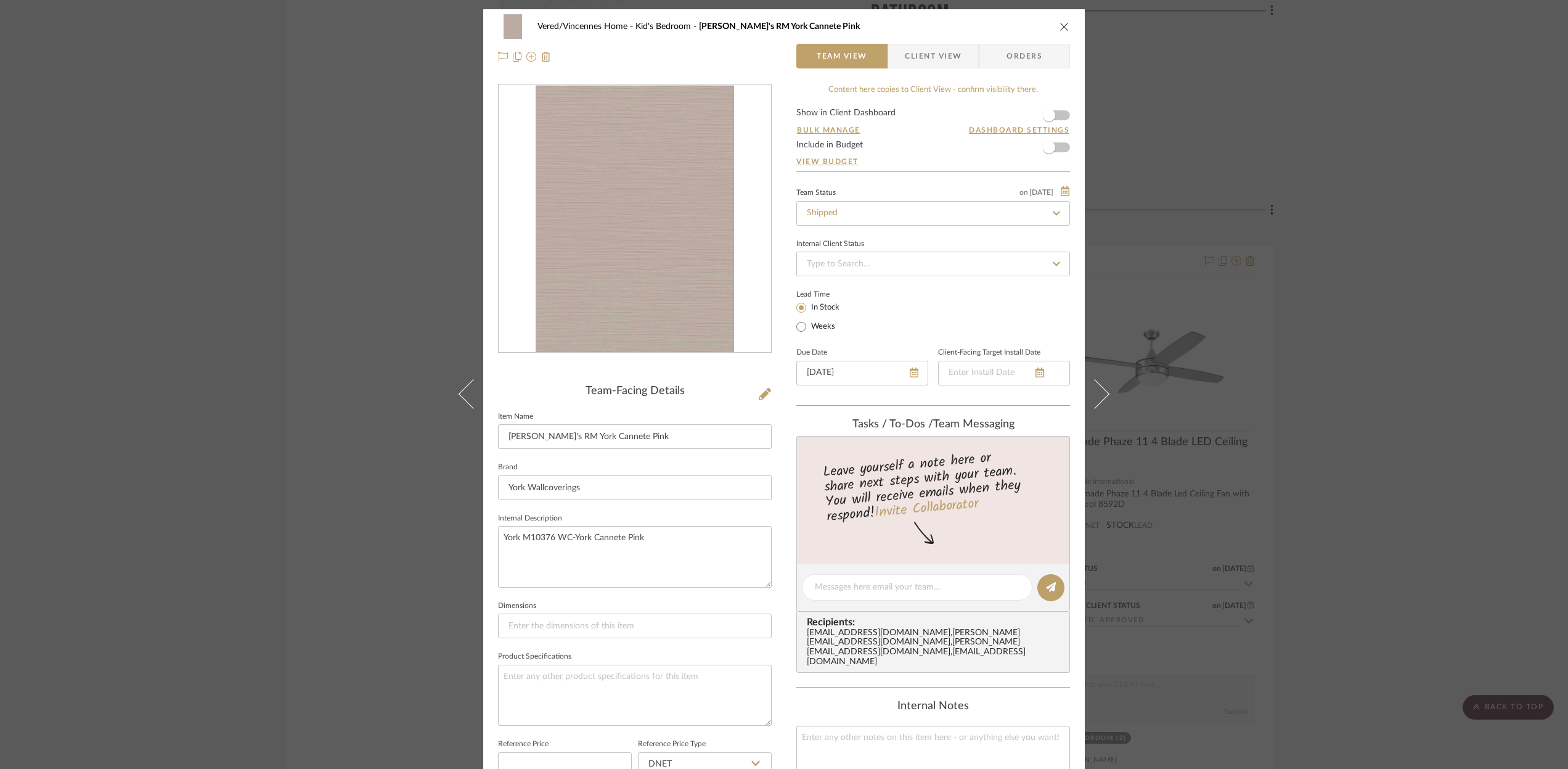
click at [939, 471] on div "Leave yourself a note here or share next steps with your team. You will receive…" at bounding box center [934, 486] width 277 height 82
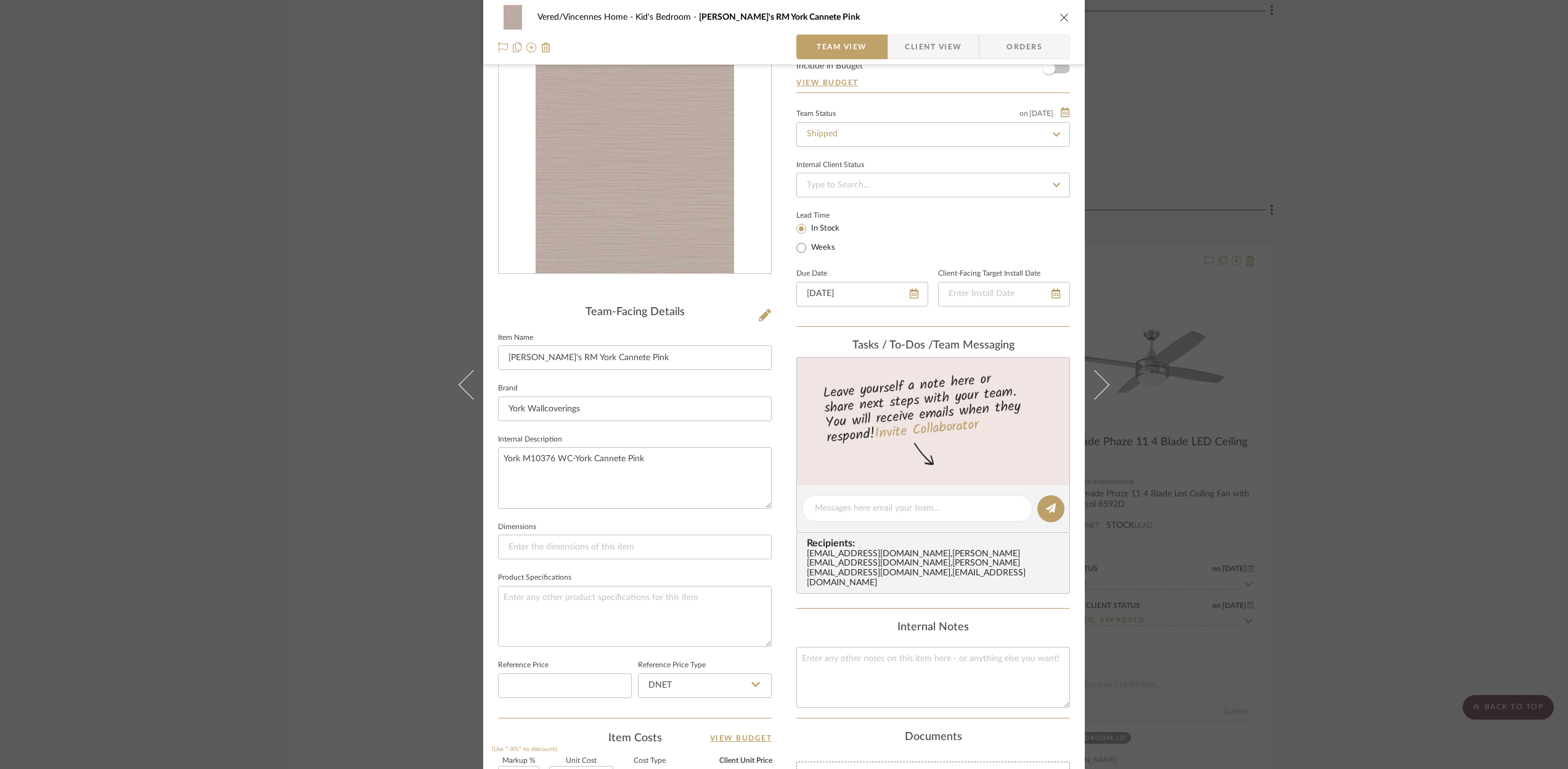
scroll to position [0, 0]
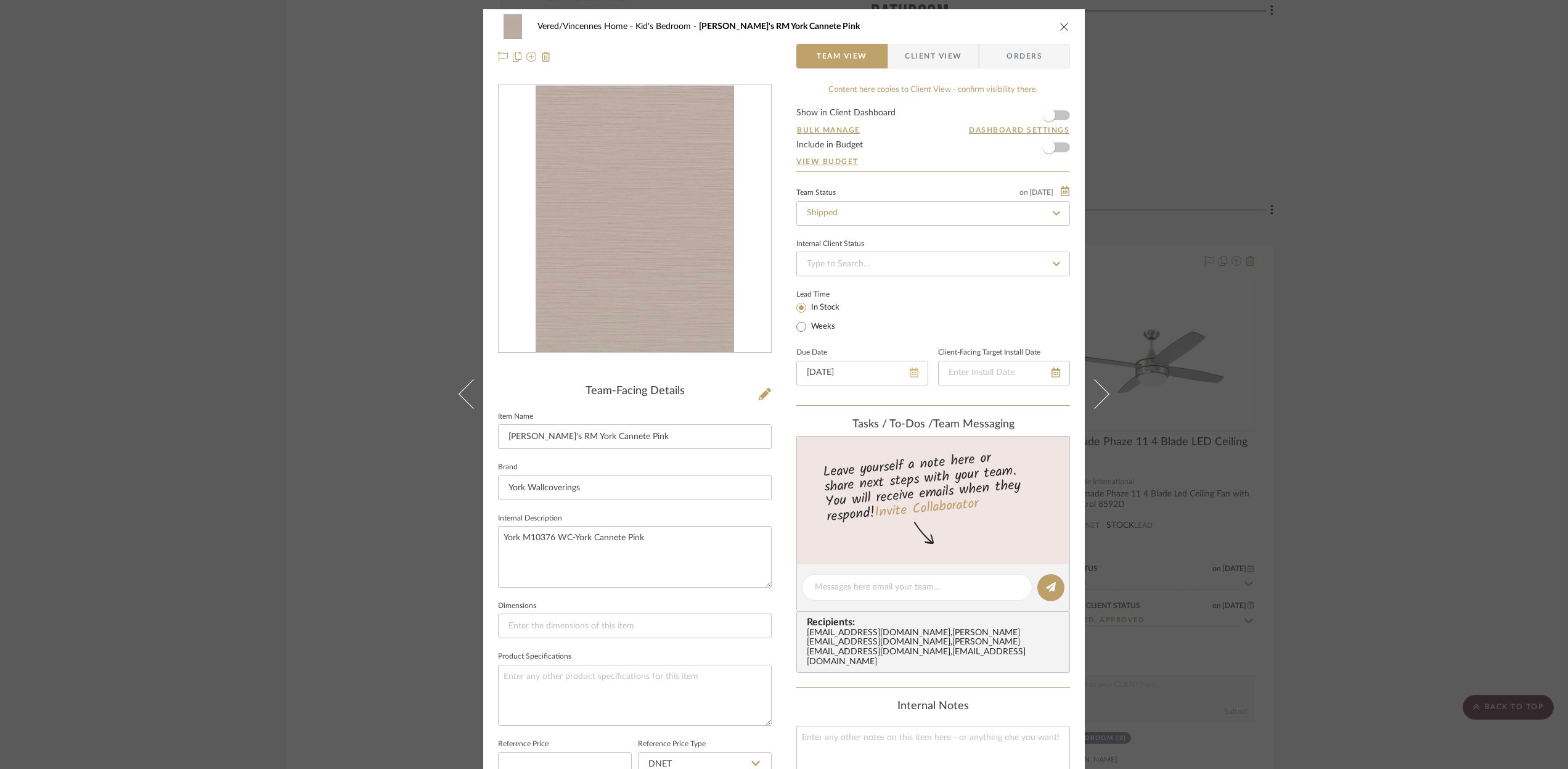
click at [911, 374] on icon at bounding box center [914, 372] width 9 height 9
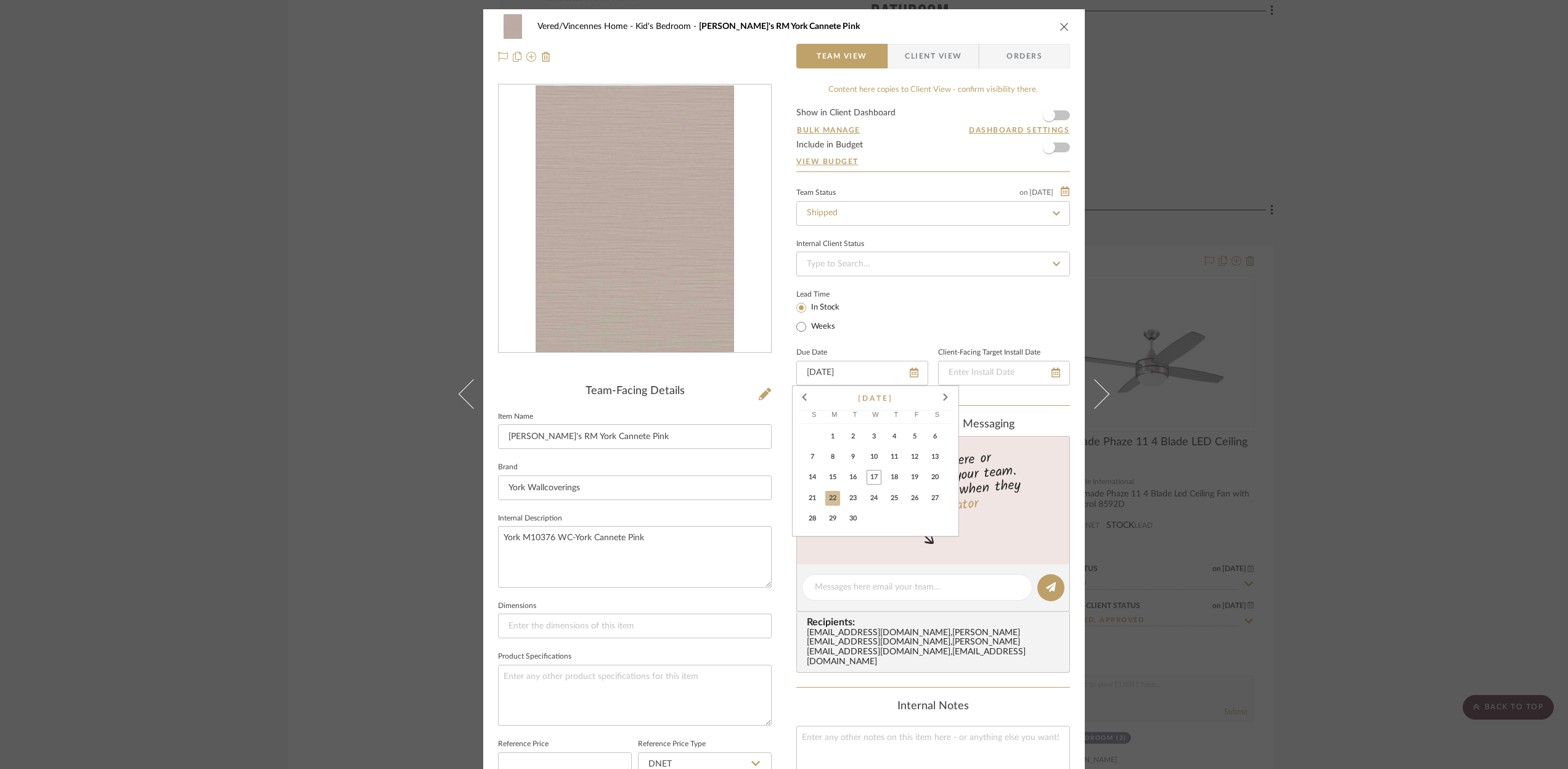
click at [918, 477] on span "19" at bounding box center [915, 477] width 15 height 15
type input "[DATE]"
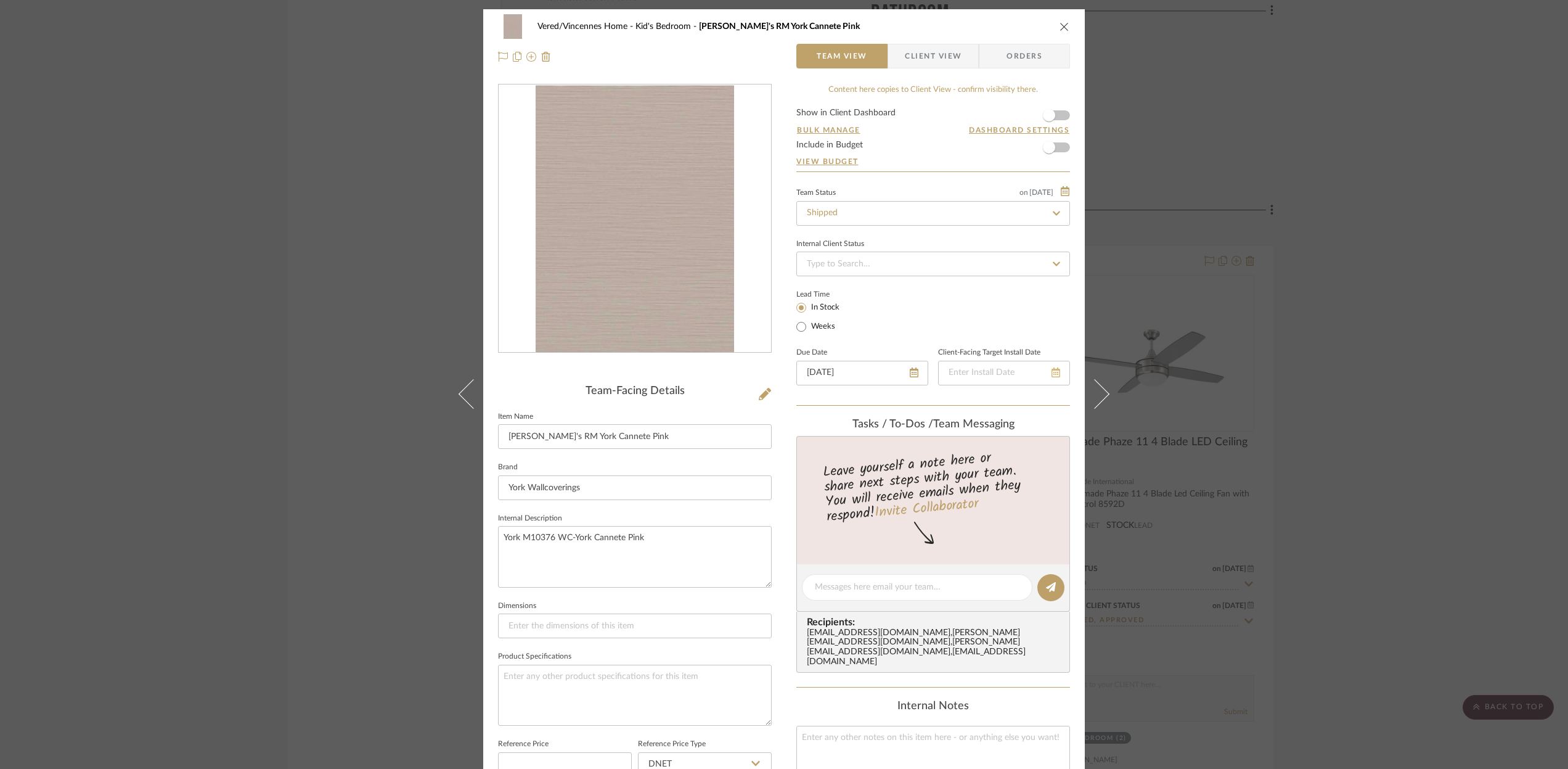
click at [1054, 373] on icon at bounding box center [1055, 372] width 9 height 9
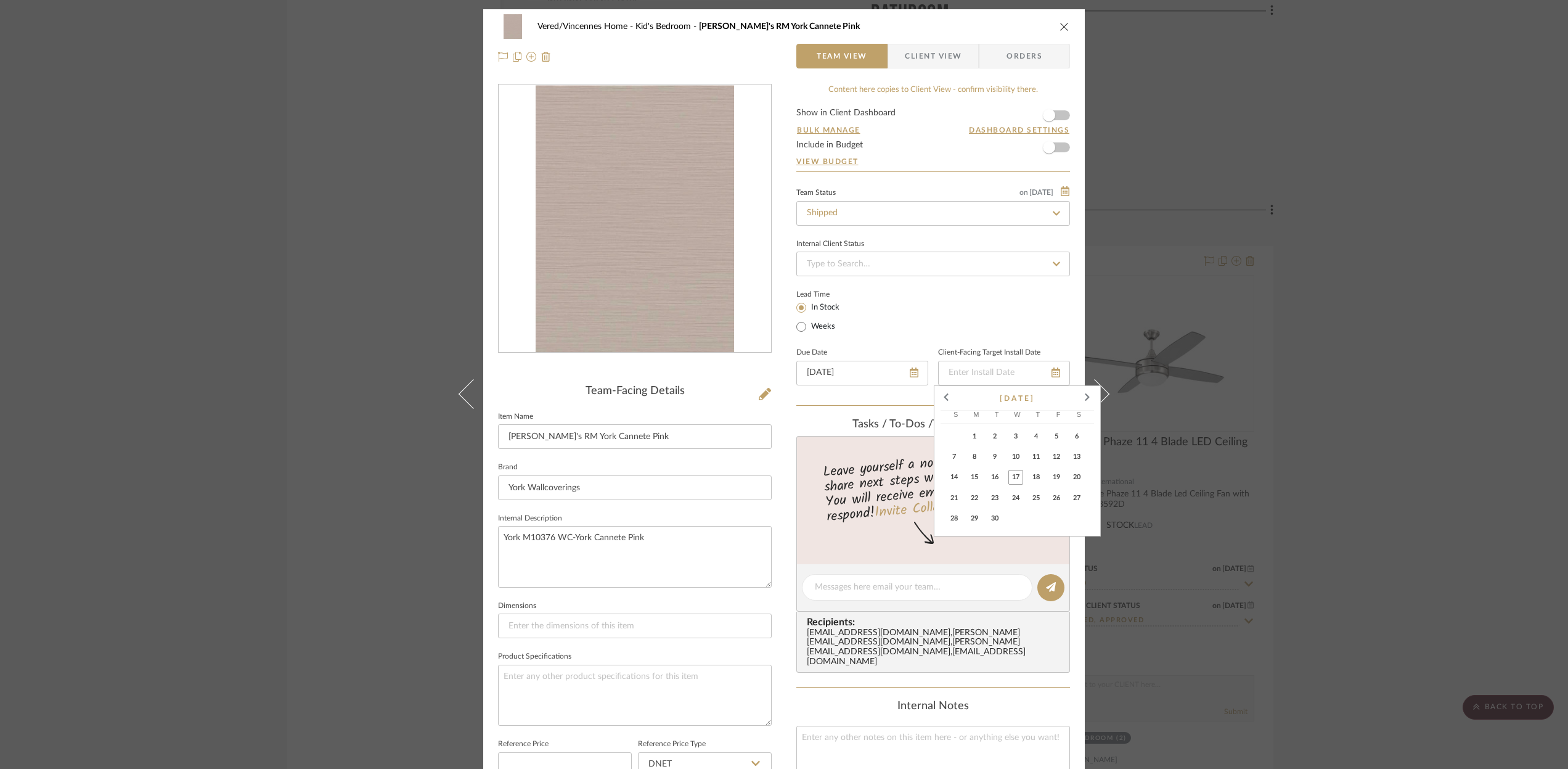
click at [1053, 476] on span "19" at bounding box center [1056, 477] width 15 height 15
type input "[DATE]"
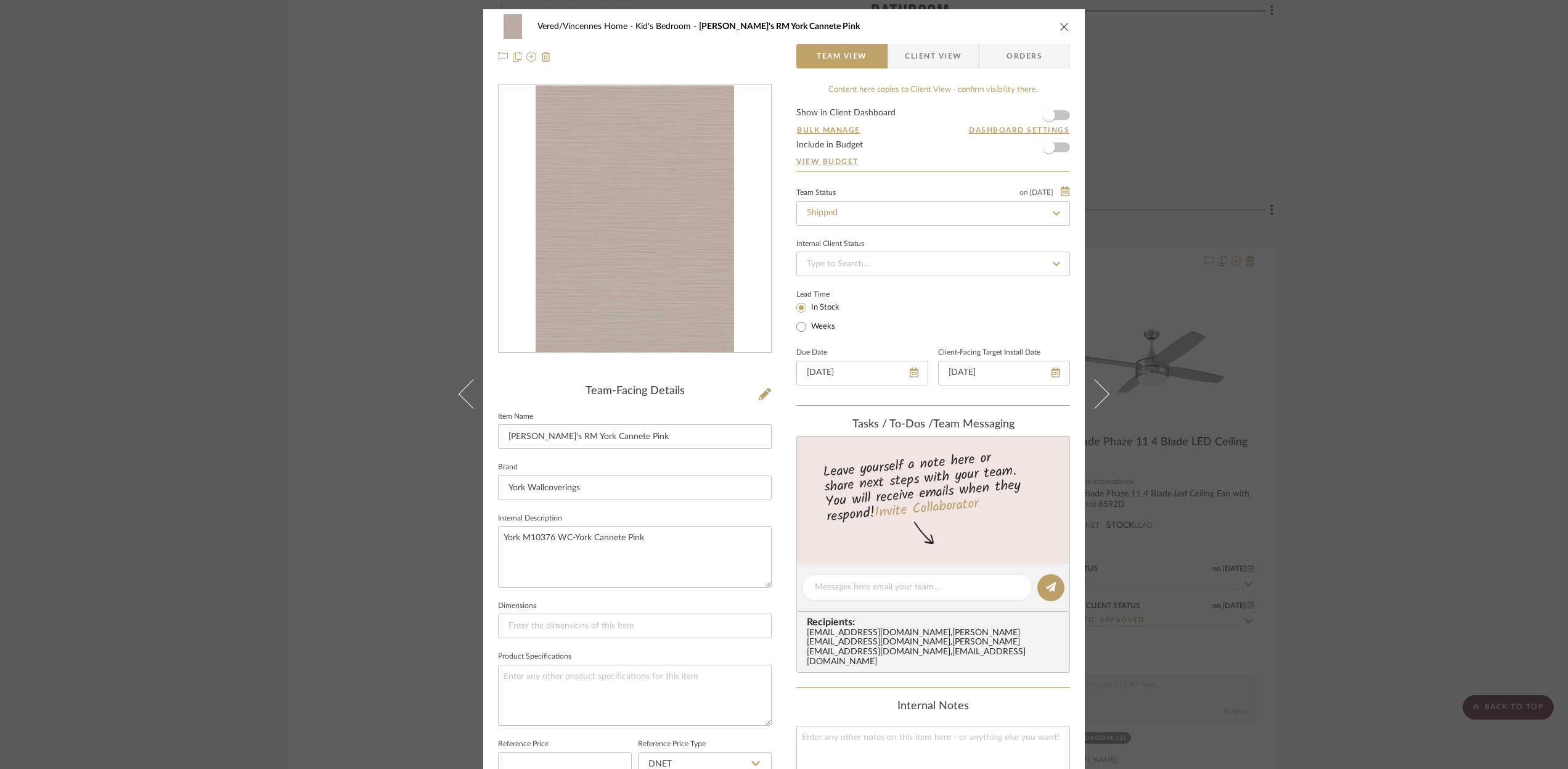
click at [1059, 27] on icon "close" at bounding box center [1064, 26] width 9 height 9
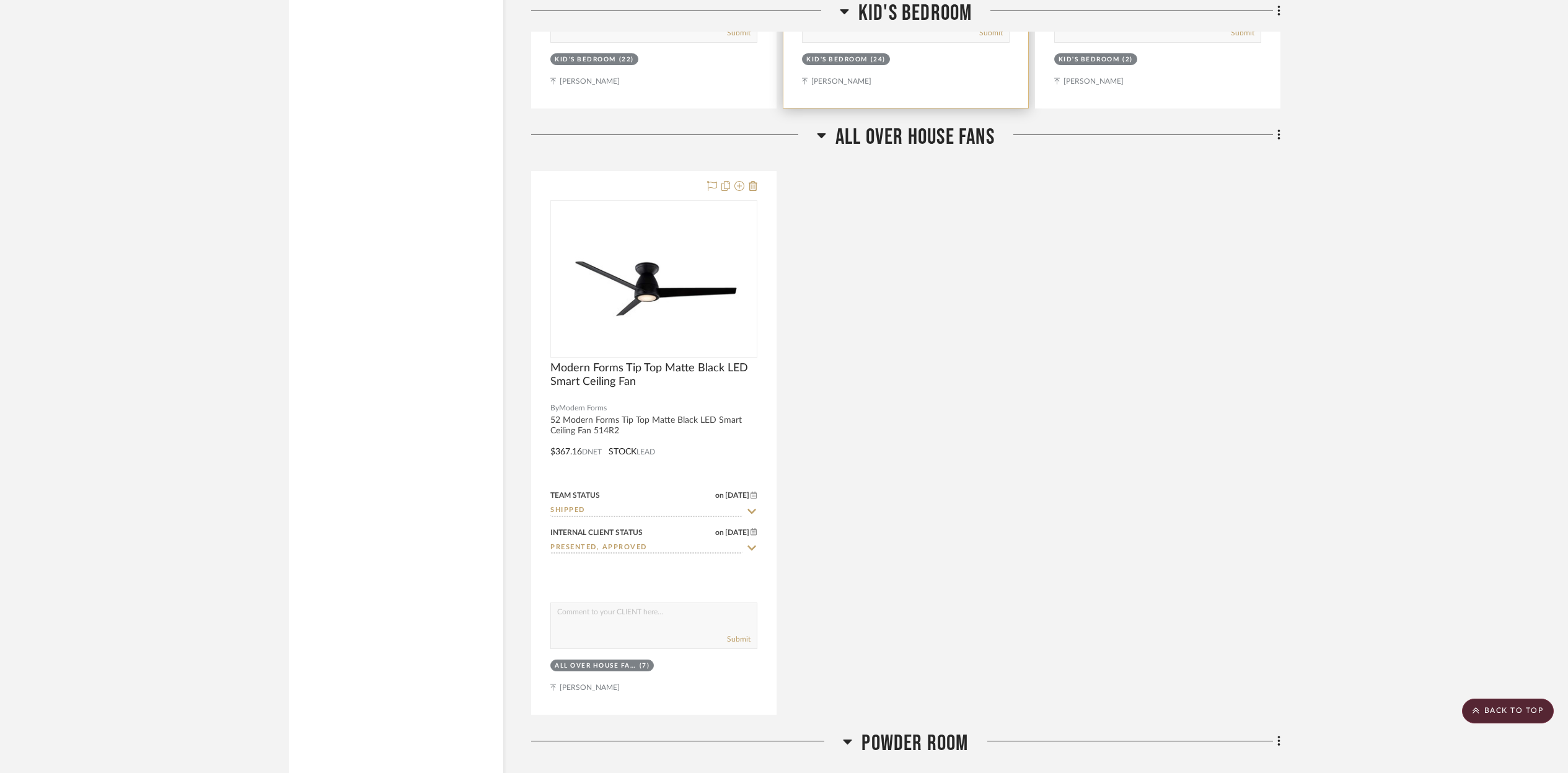
scroll to position [2537, 0]
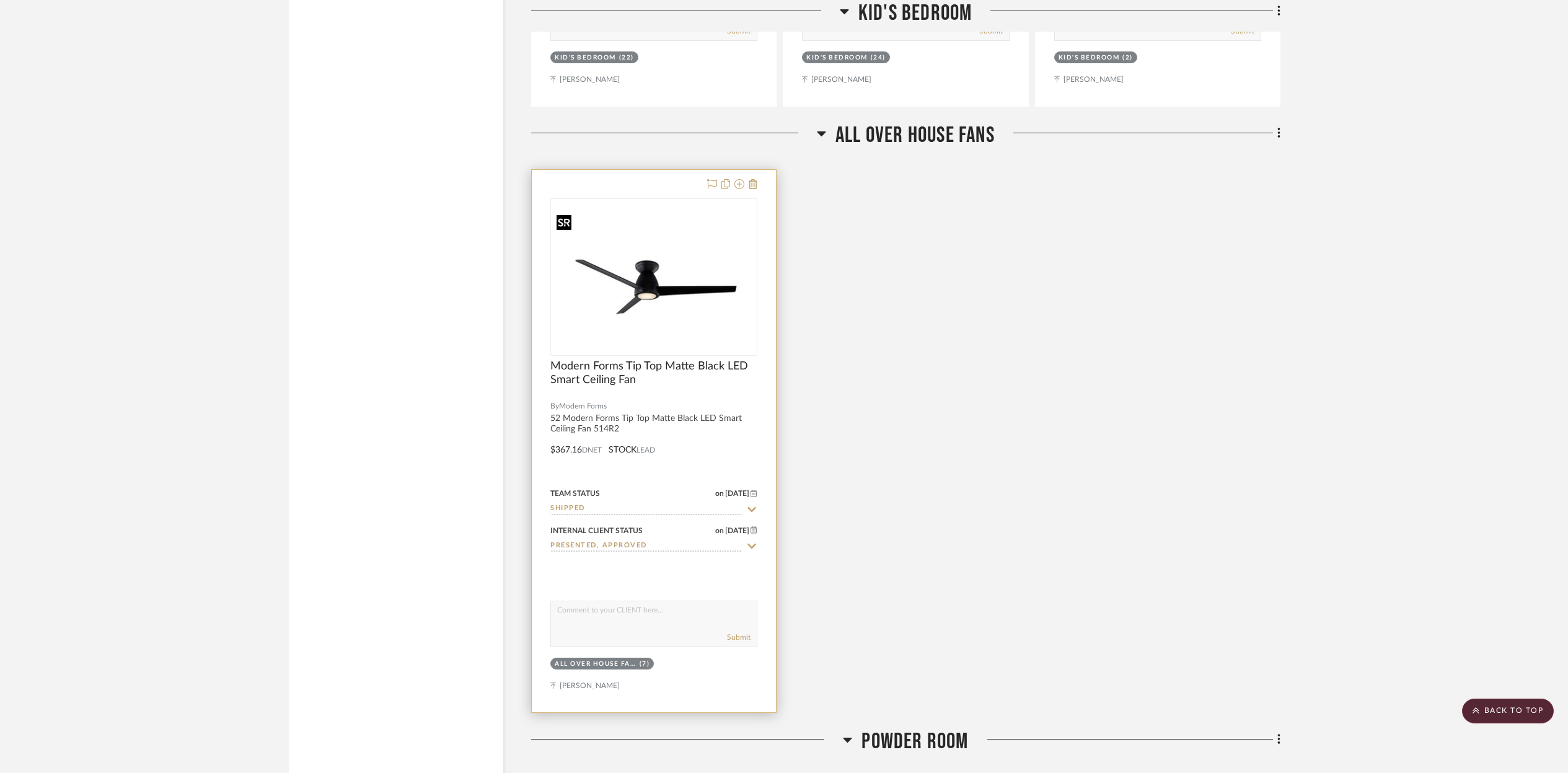
click at [714, 301] on div at bounding box center [654, 277] width 207 height 157
click at [711, 305] on img "0" at bounding box center [653, 277] width 204 height 130
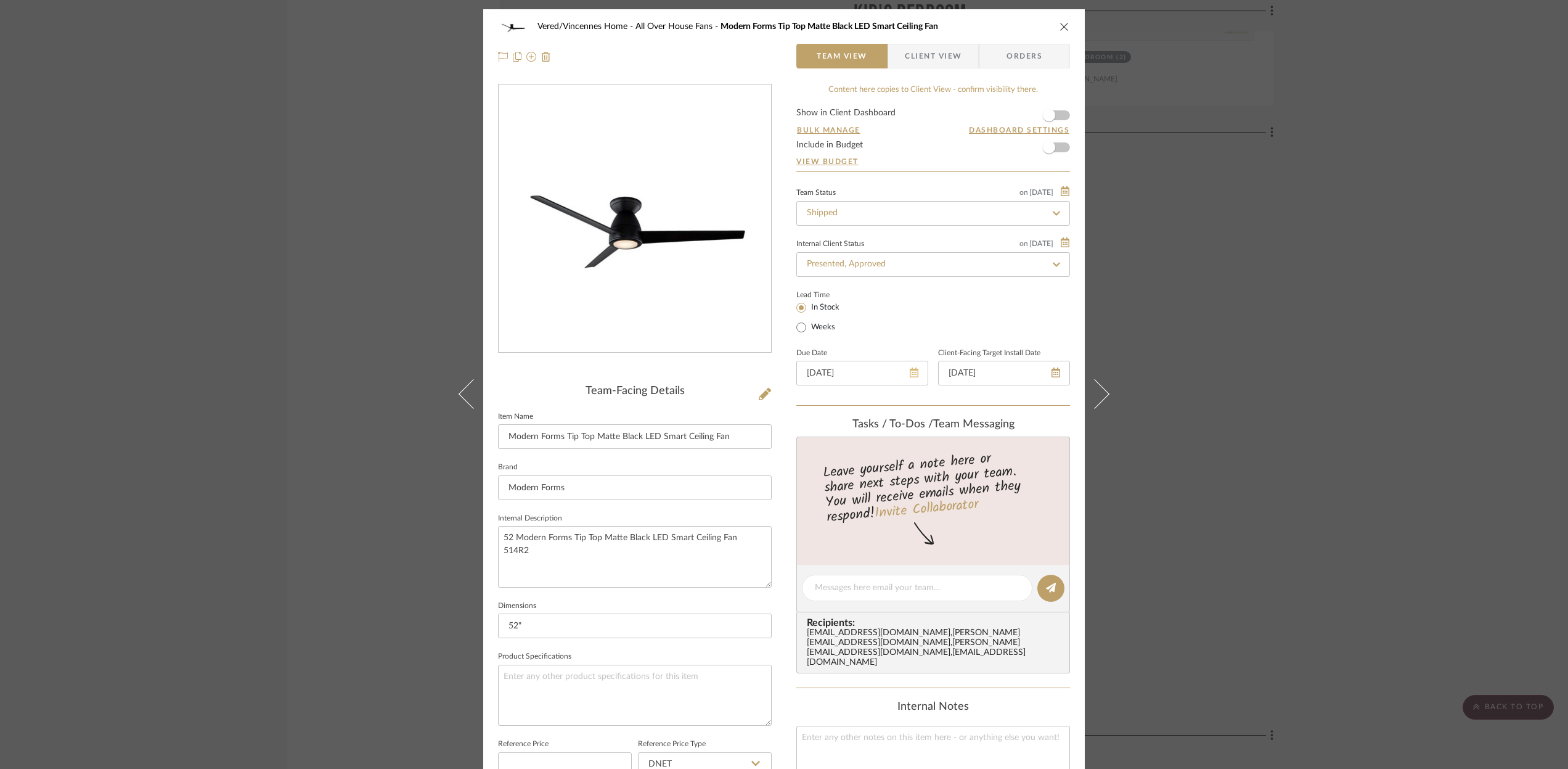
click at [910, 373] on icon at bounding box center [914, 372] width 9 height 9
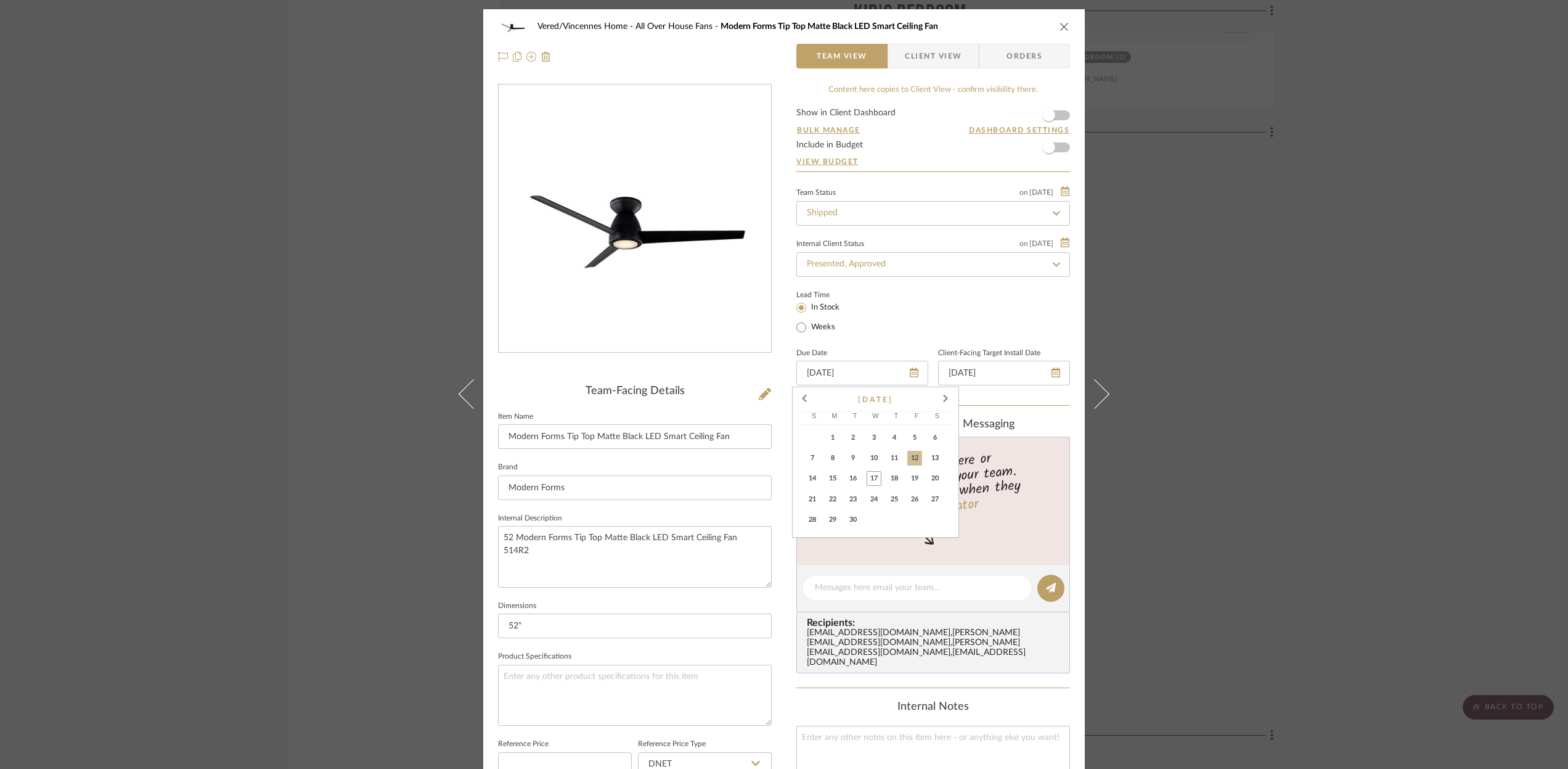
click at [831, 496] on span "22" at bounding box center [832, 499] width 15 height 15
type input "[DATE]"
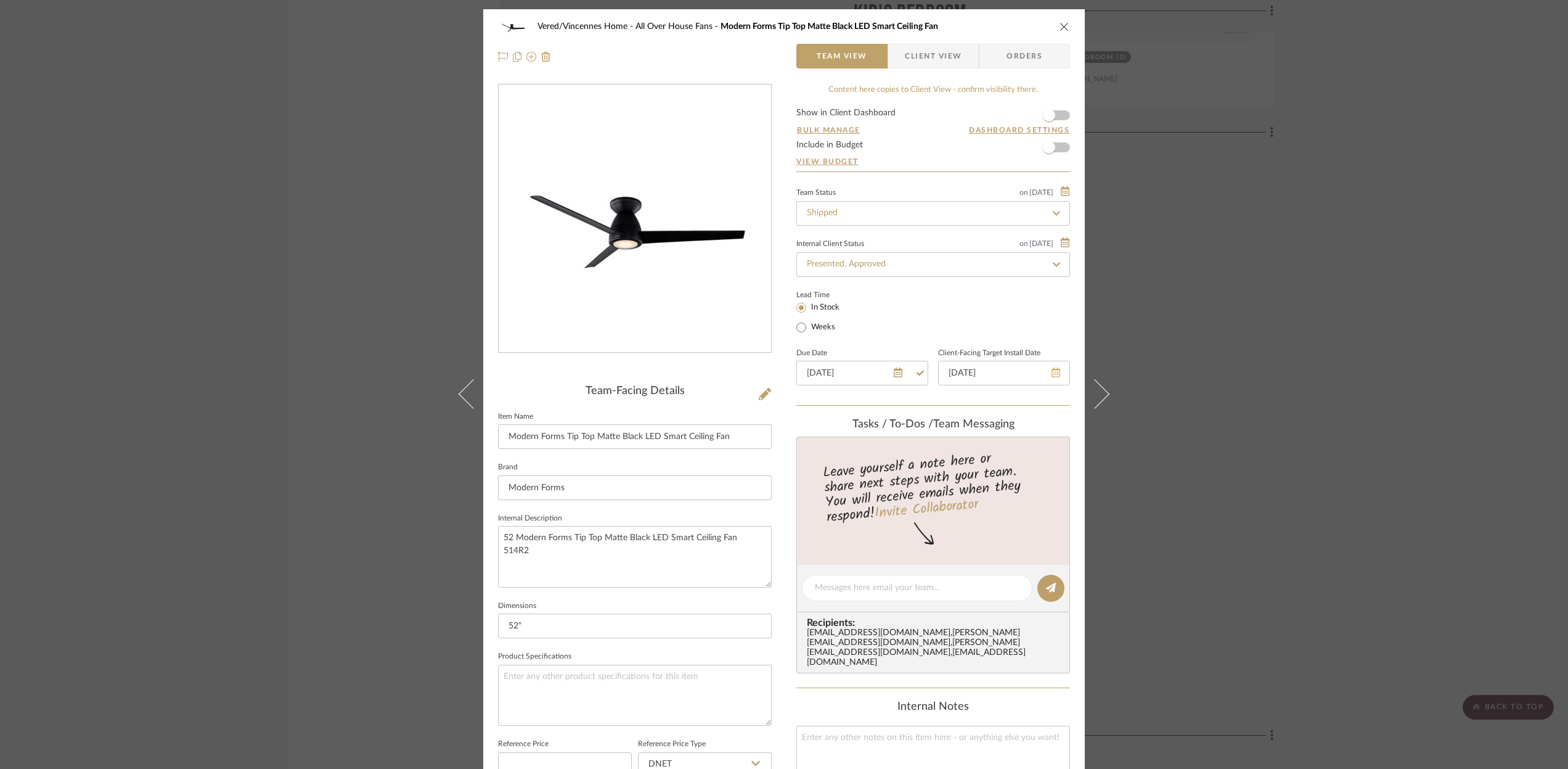
click at [1051, 375] on icon at bounding box center [1055, 372] width 9 height 9
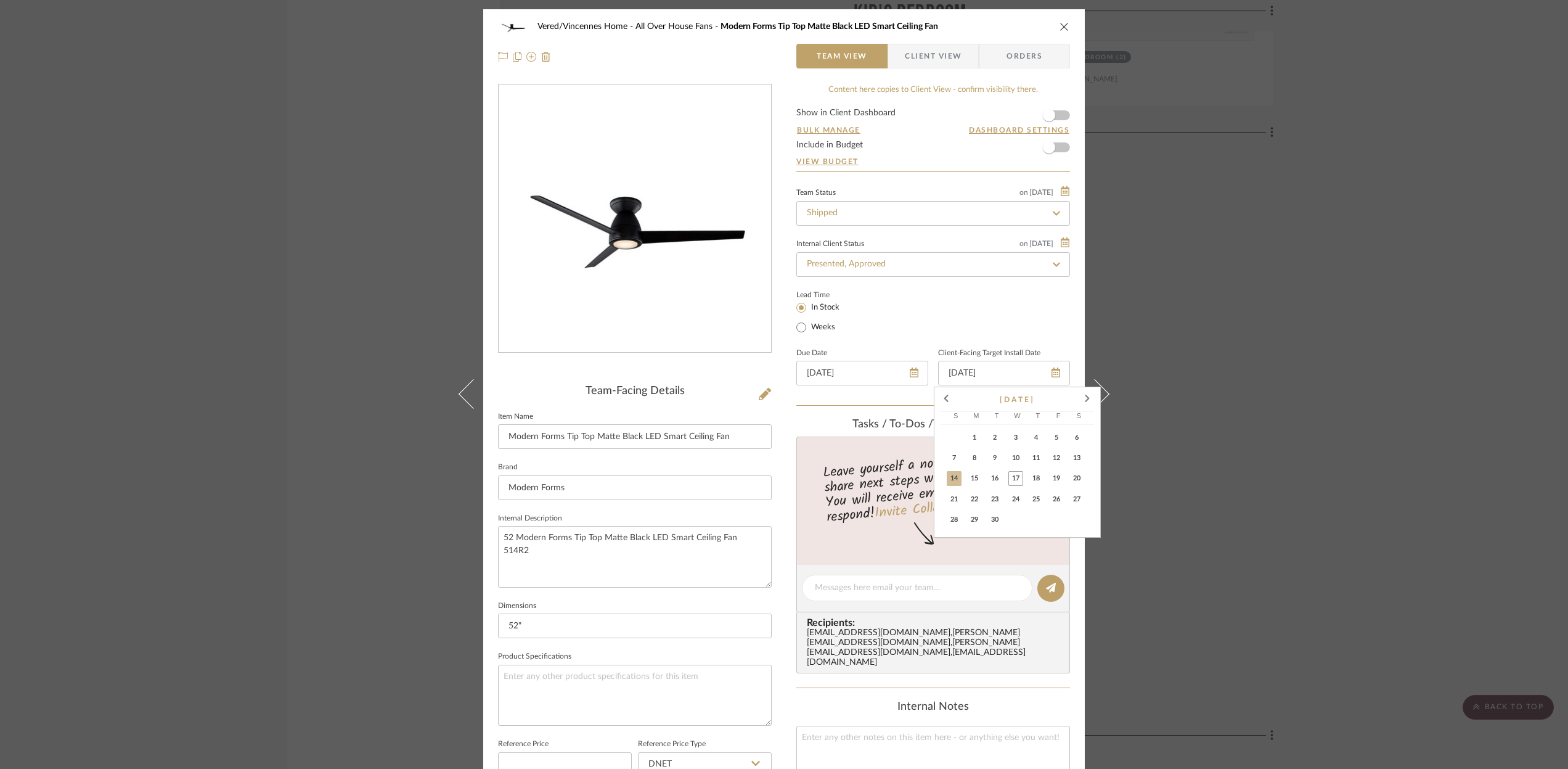
click at [977, 495] on span "22" at bounding box center [974, 499] width 15 height 15
type input "[DATE]"
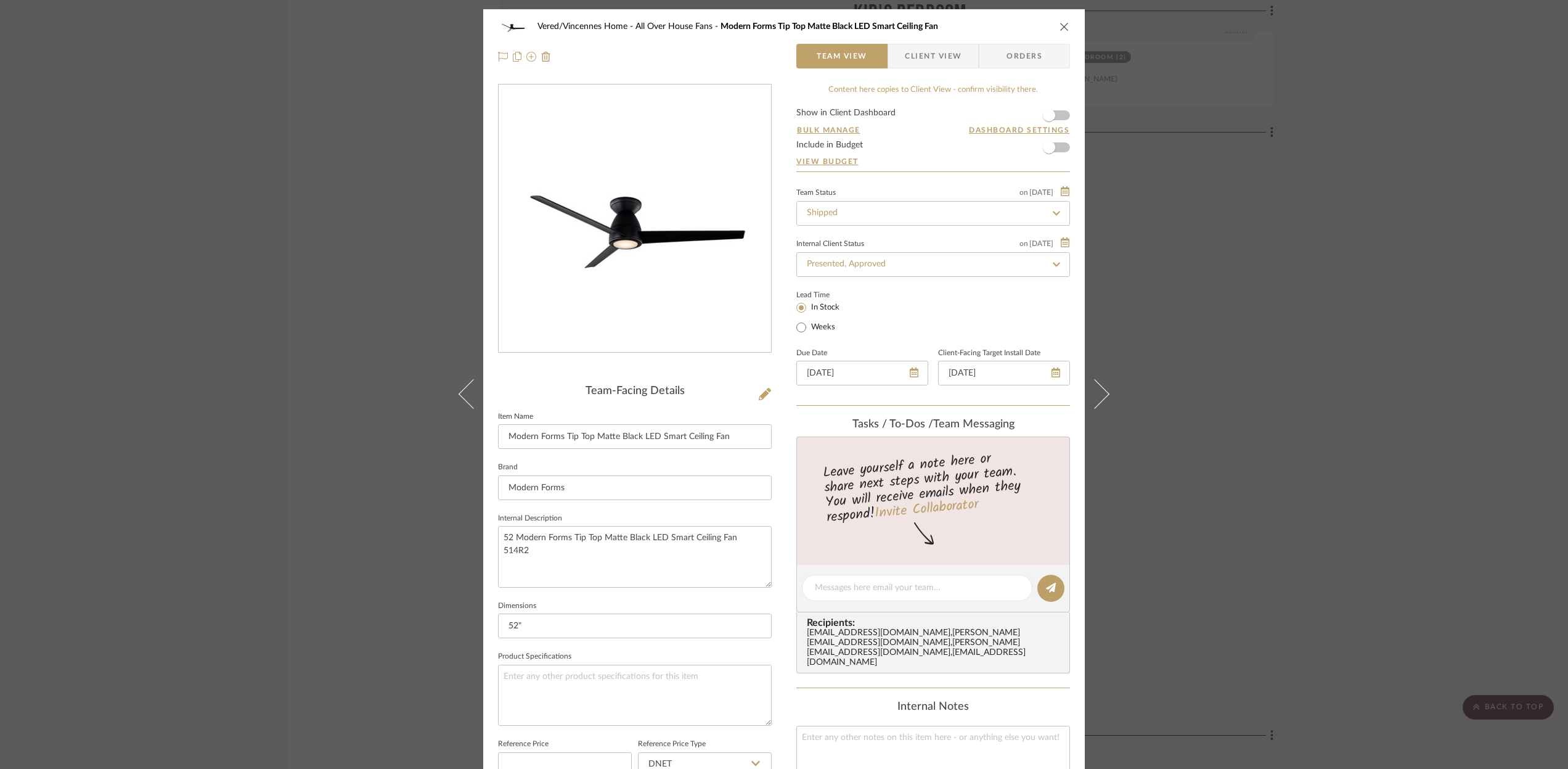
click at [1059, 25] on icon "close" at bounding box center [1064, 26] width 9 height 9
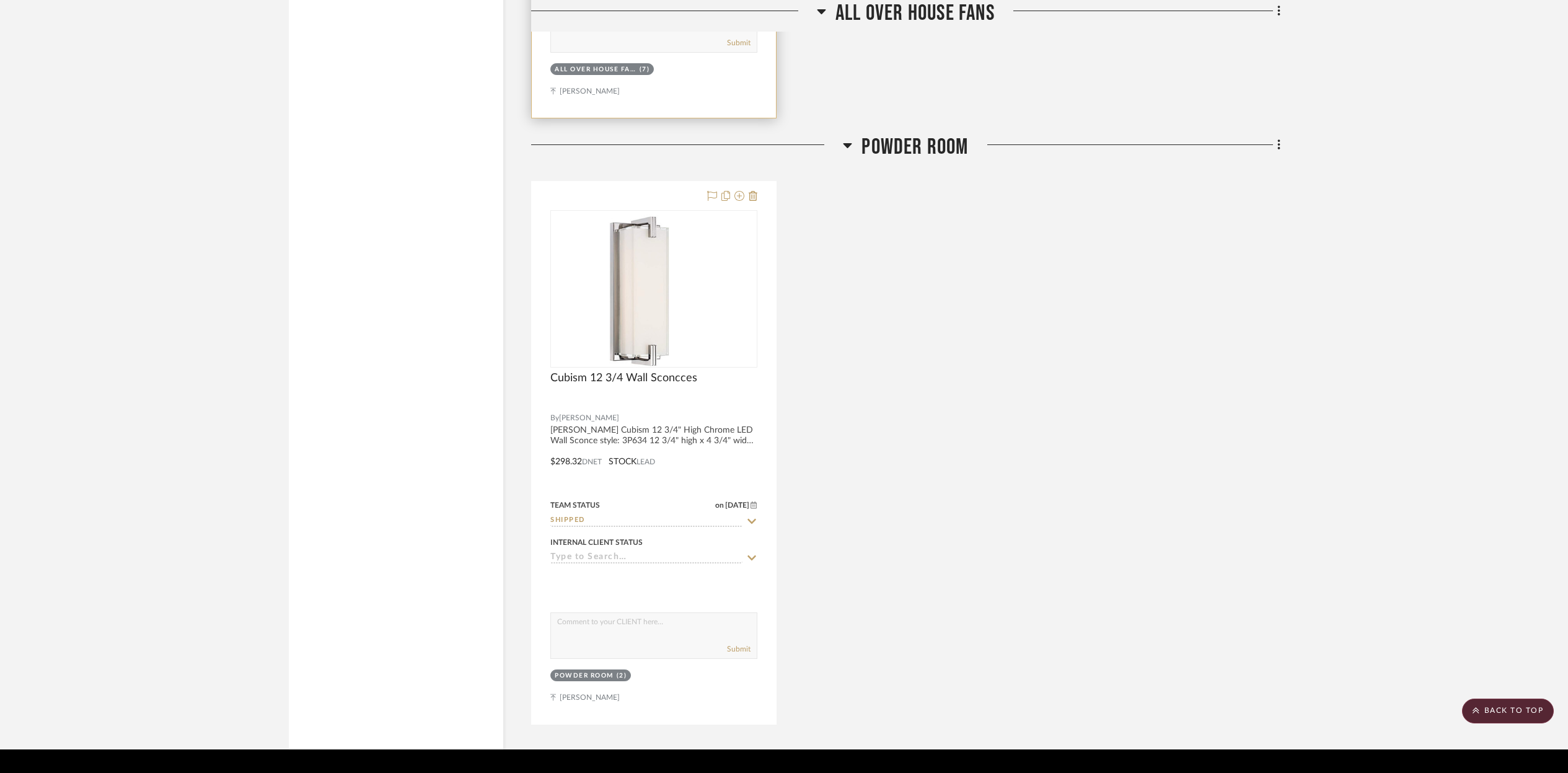
scroll to position [3133, 0]
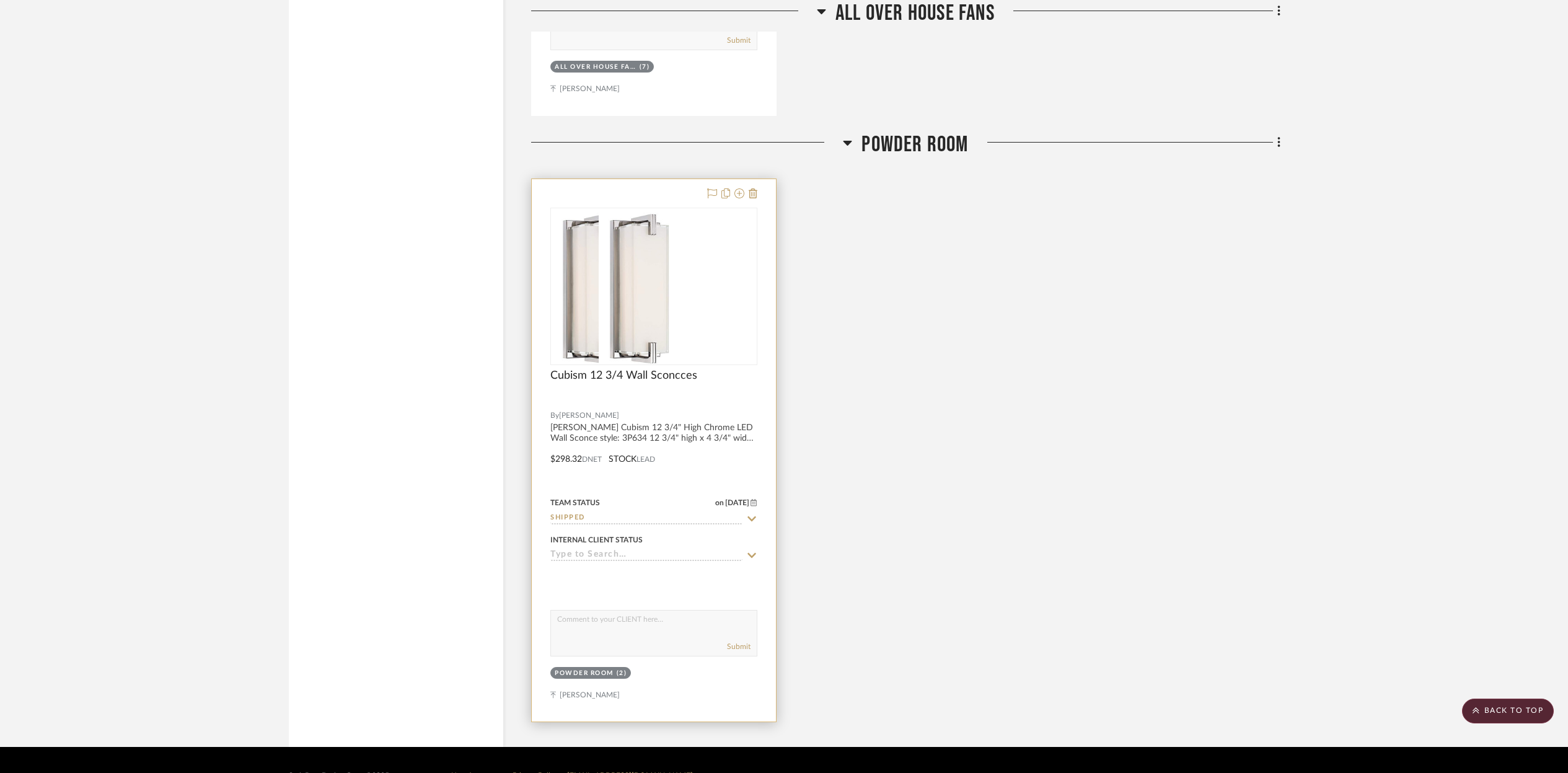
click at [717, 307] on div at bounding box center [654, 286] width 207 height 157
click at [720, 297] on div "0" at bounding box center [654, 286] width 206 height 156
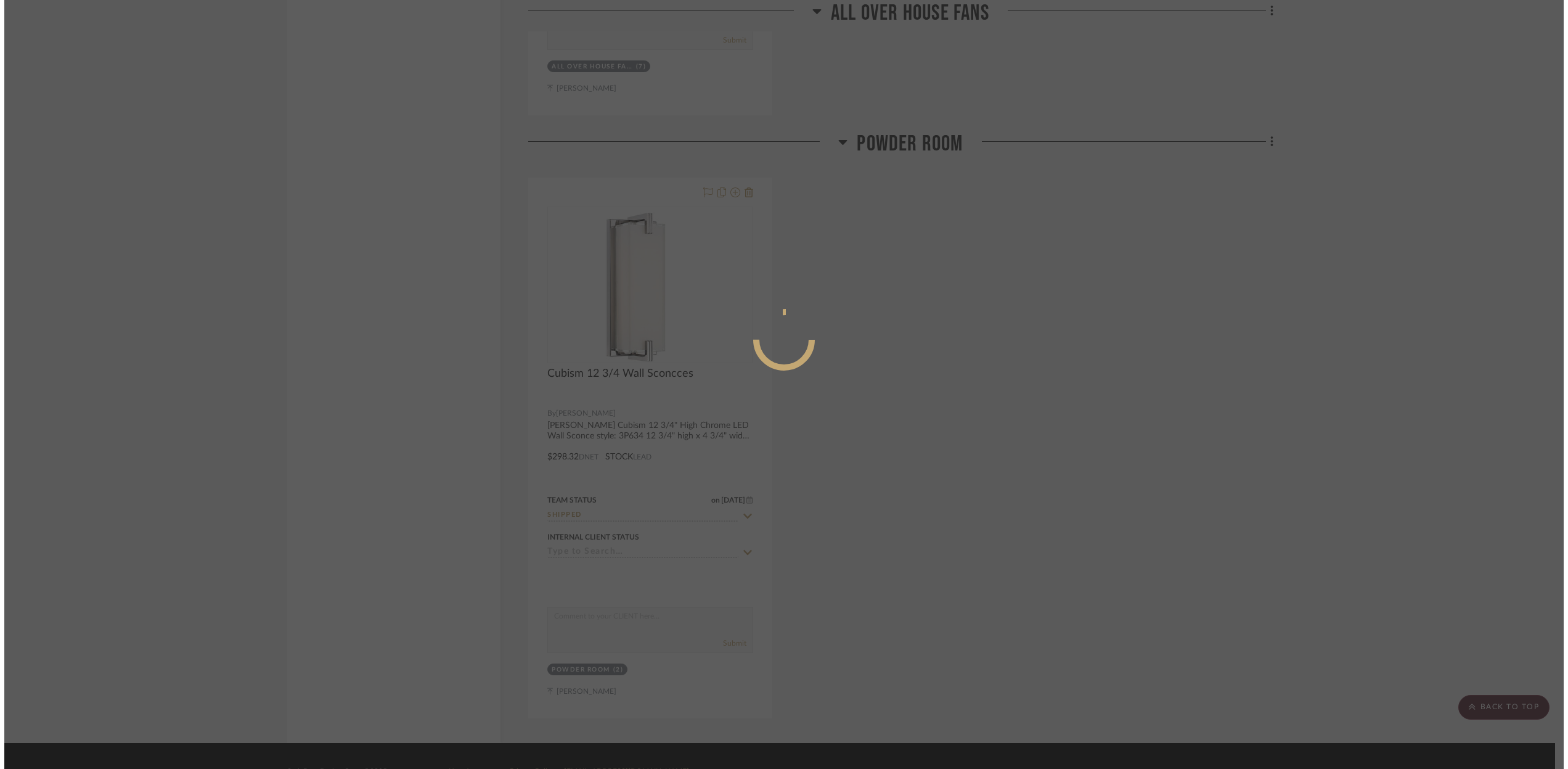
scroll to position [0, 0]
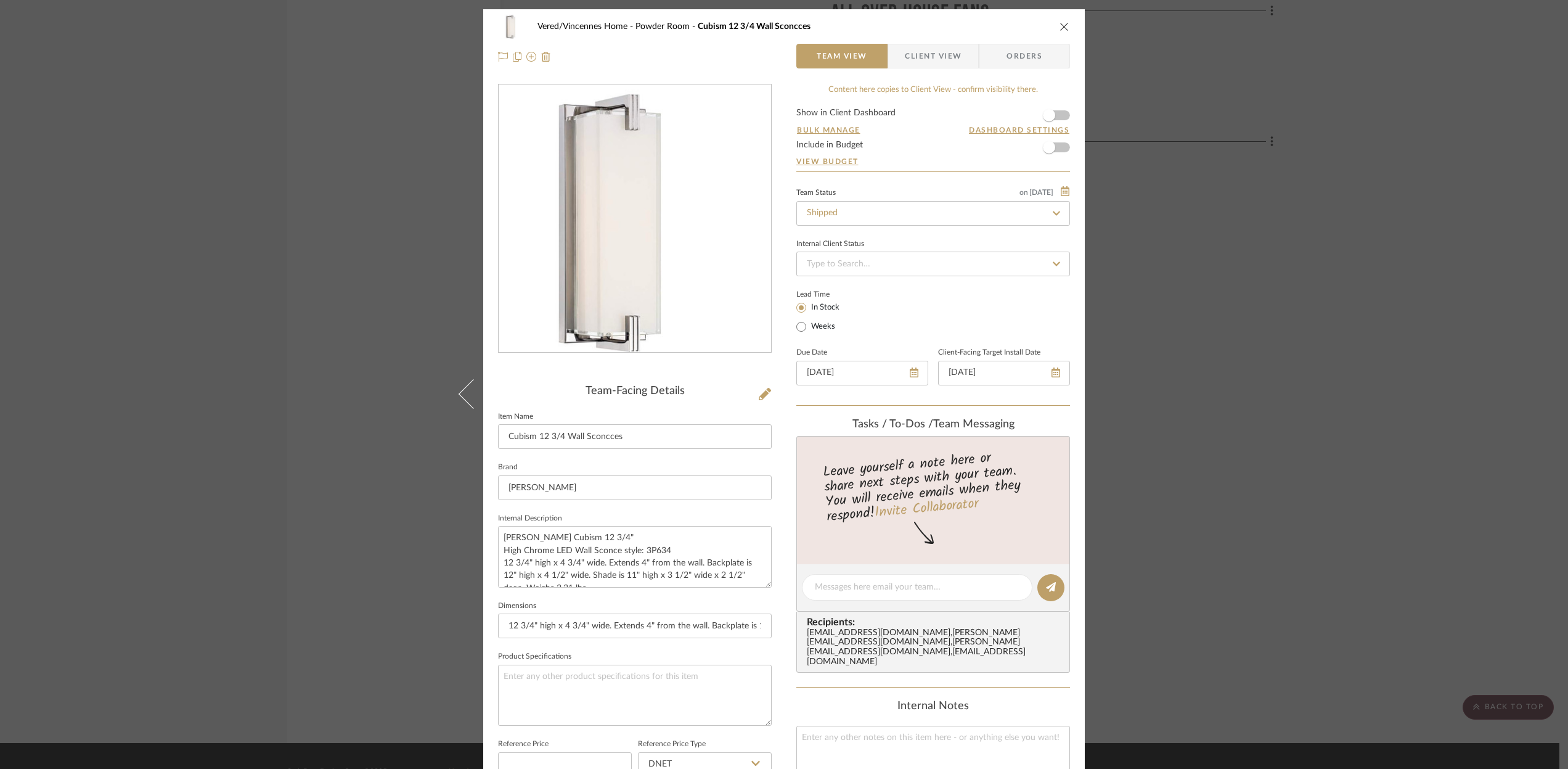
click at [1051, 210] on icon at bounding box center [1056, 213] width 11 height 9
click at [1054, 211] on icon at bounding box center [1056, 213] width 6 height 6
type input "[DATE]"
click at [833, 396] on div "Backordered" at bounding box center [929, 404] width 272 height 32
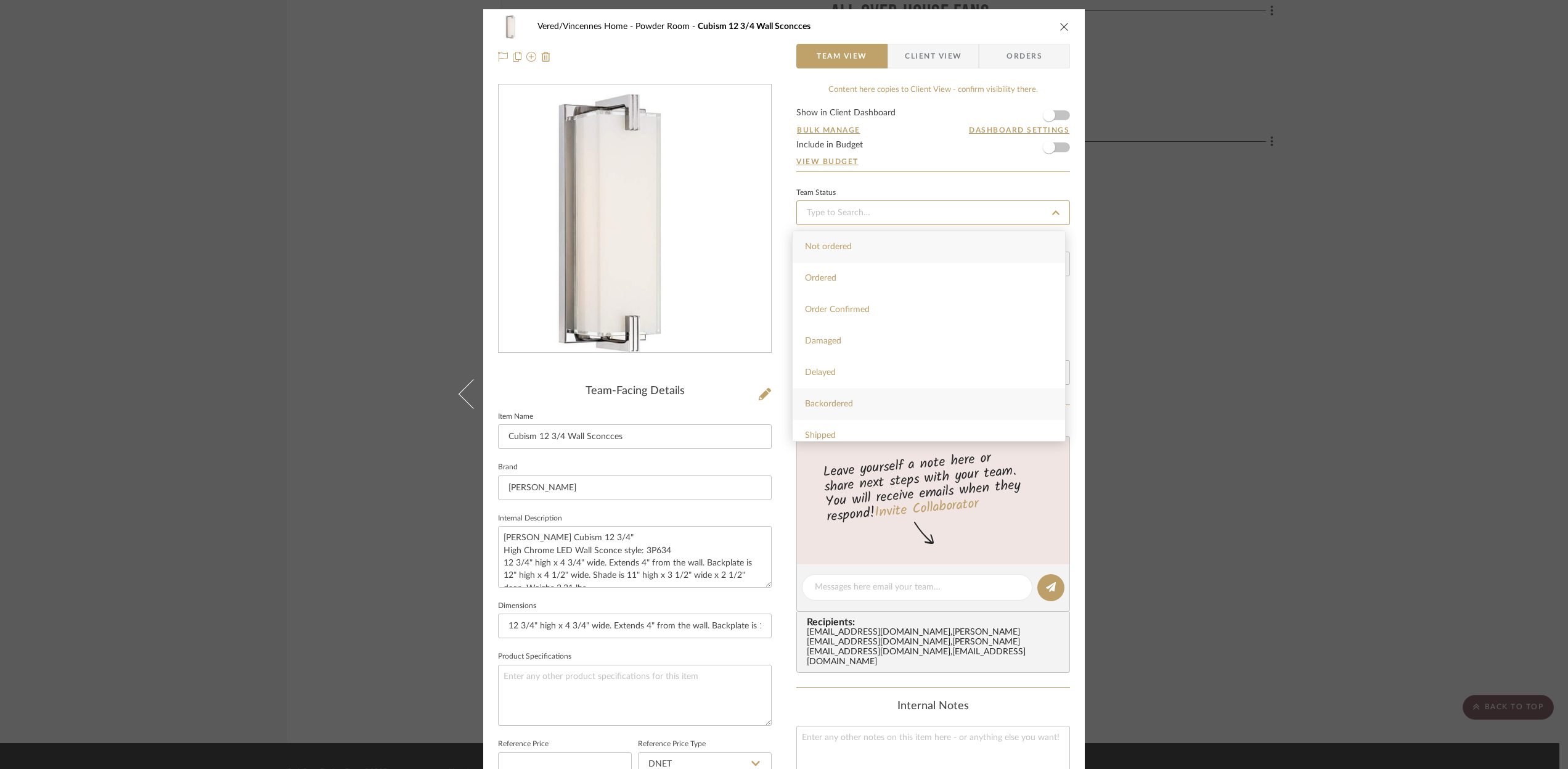
type input "[DATE]"
type input "Backordered"
click at [910, 371] on icon at bounding box center [914, 372] width 9 height 9
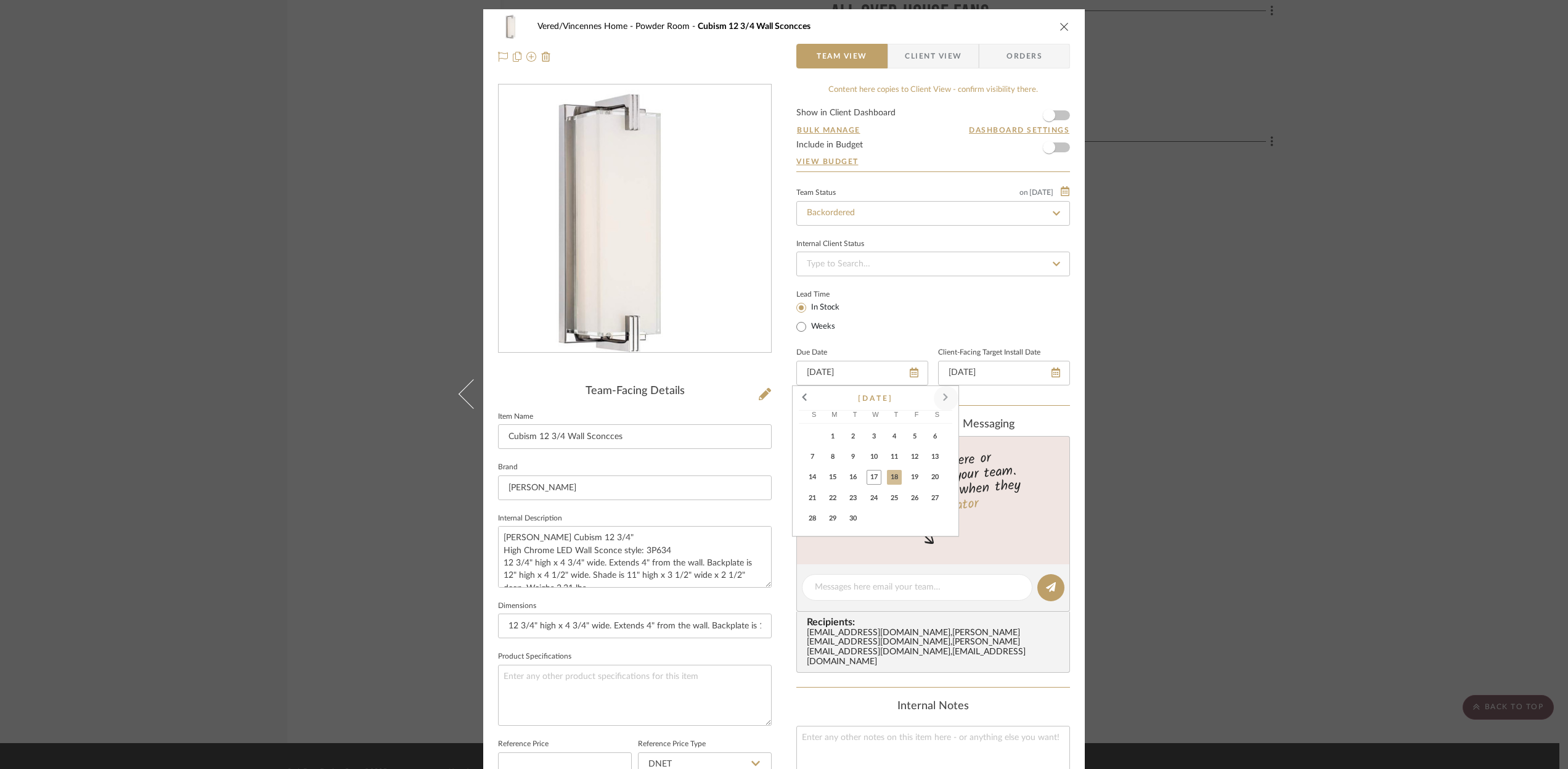
click at [948, 394] on span at bounding box center [945, 398] width 29 height 29
click at [836, 491] on span "20" at bounding box center [832, 498] width 15 height 15
type input "[DATE]"
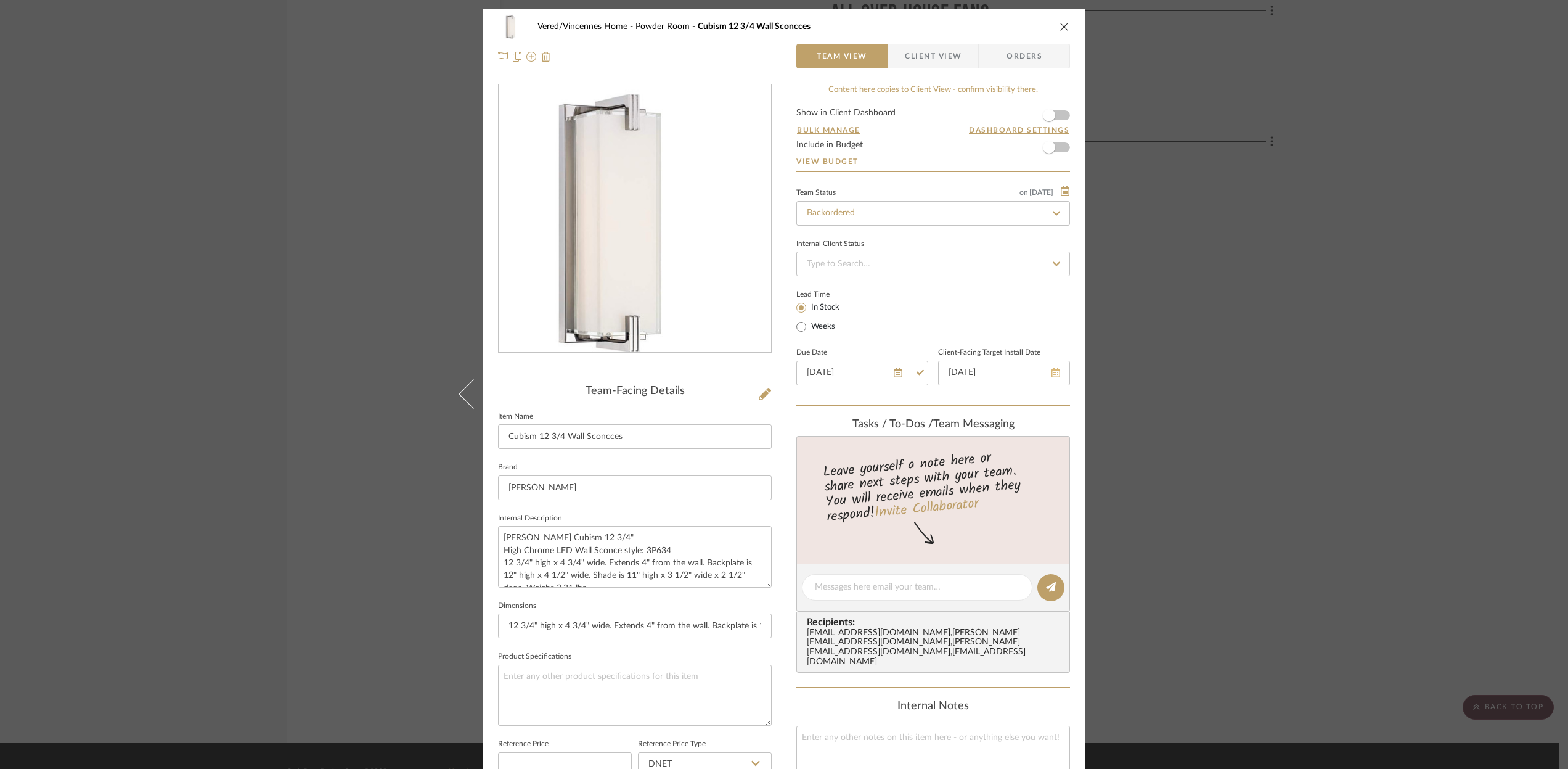
click at [1051, 373] on icon at bounding box center [1055, 372] width 9 height 9
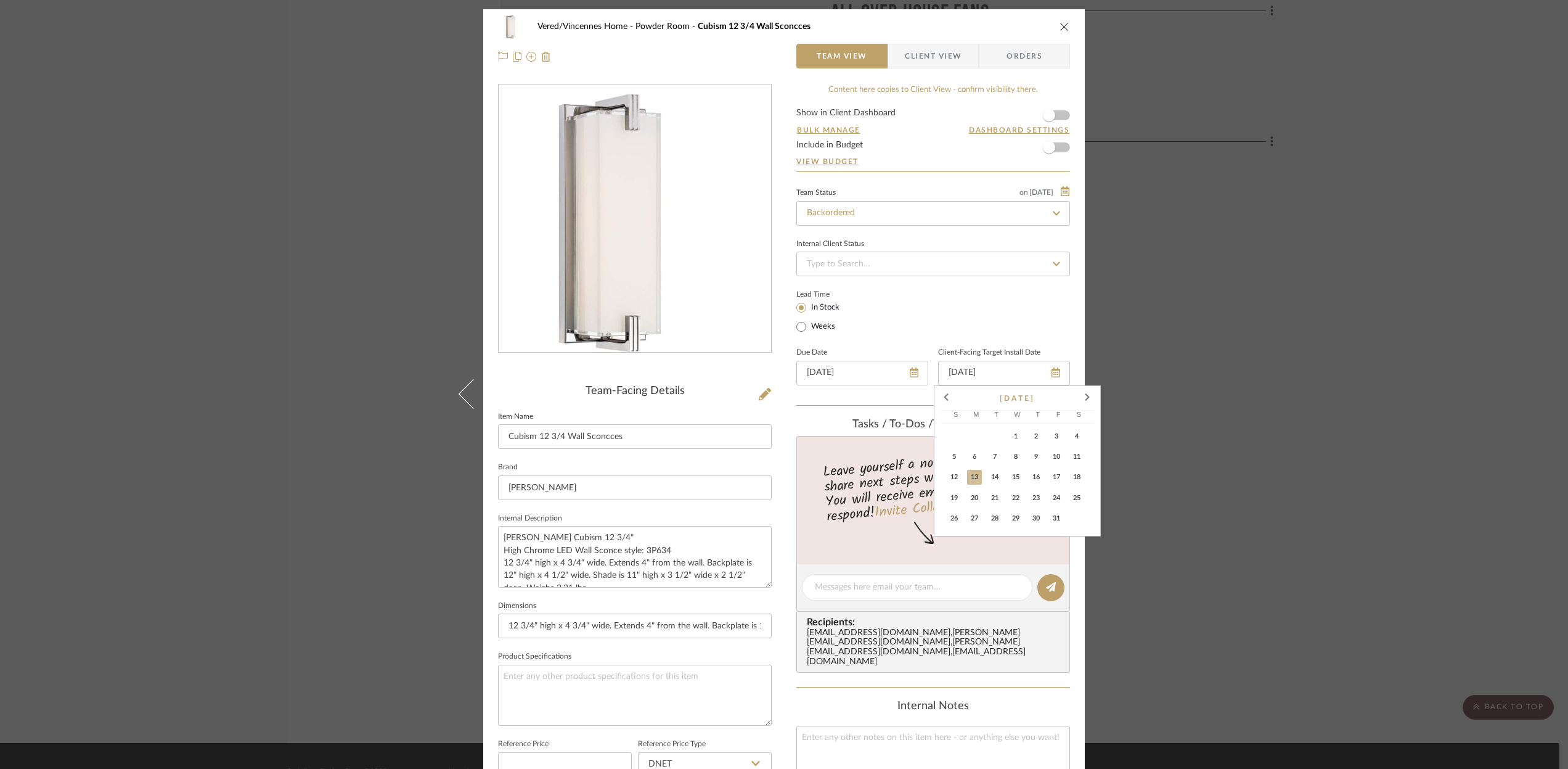
click at [975, 494] on span "20" at bounding box center [974, 498] width 15 height 15
type input "[DATE]"
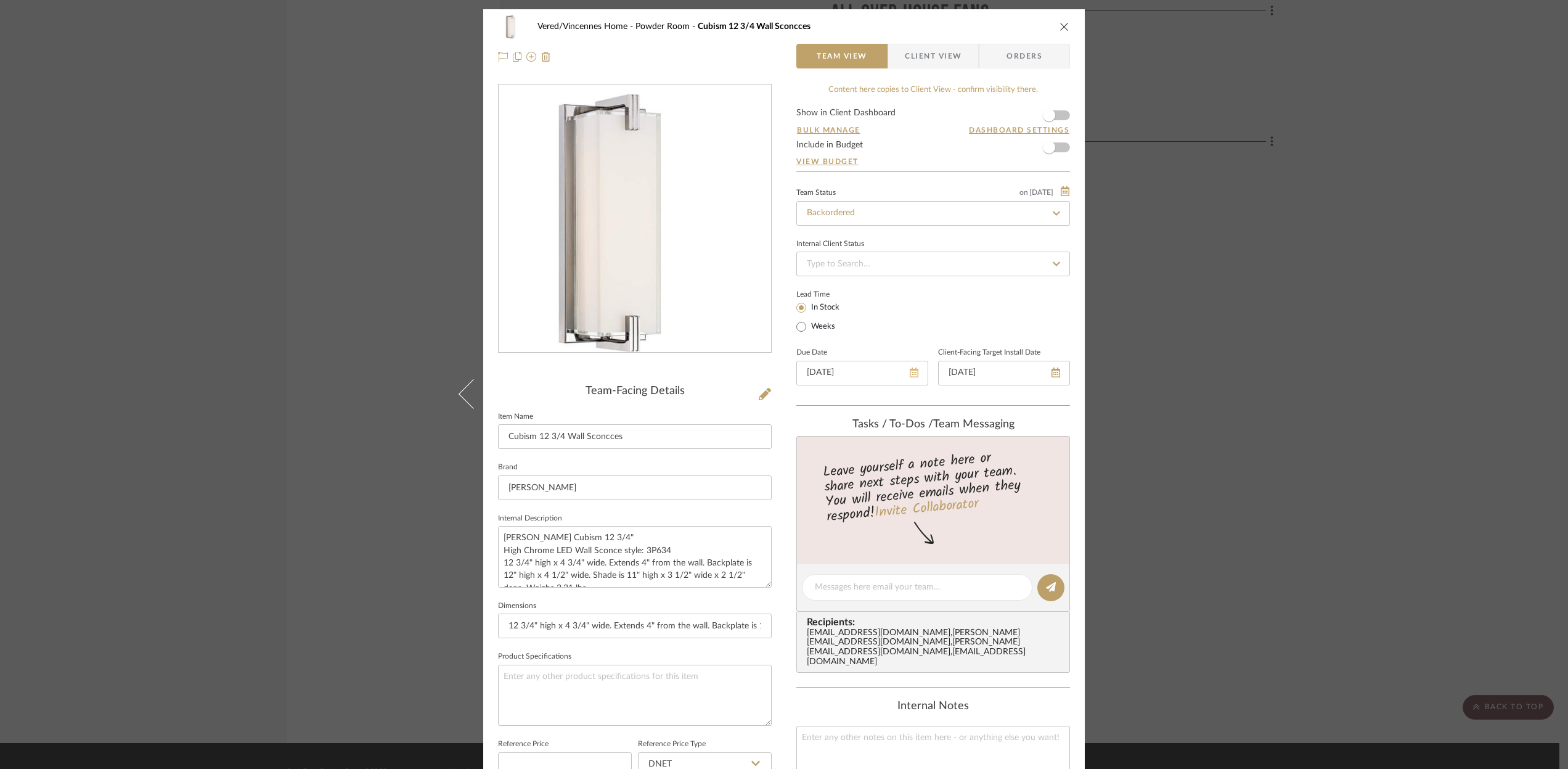
click at [912, 373] on icon at bounding box center [914, 372] width 9 height 9
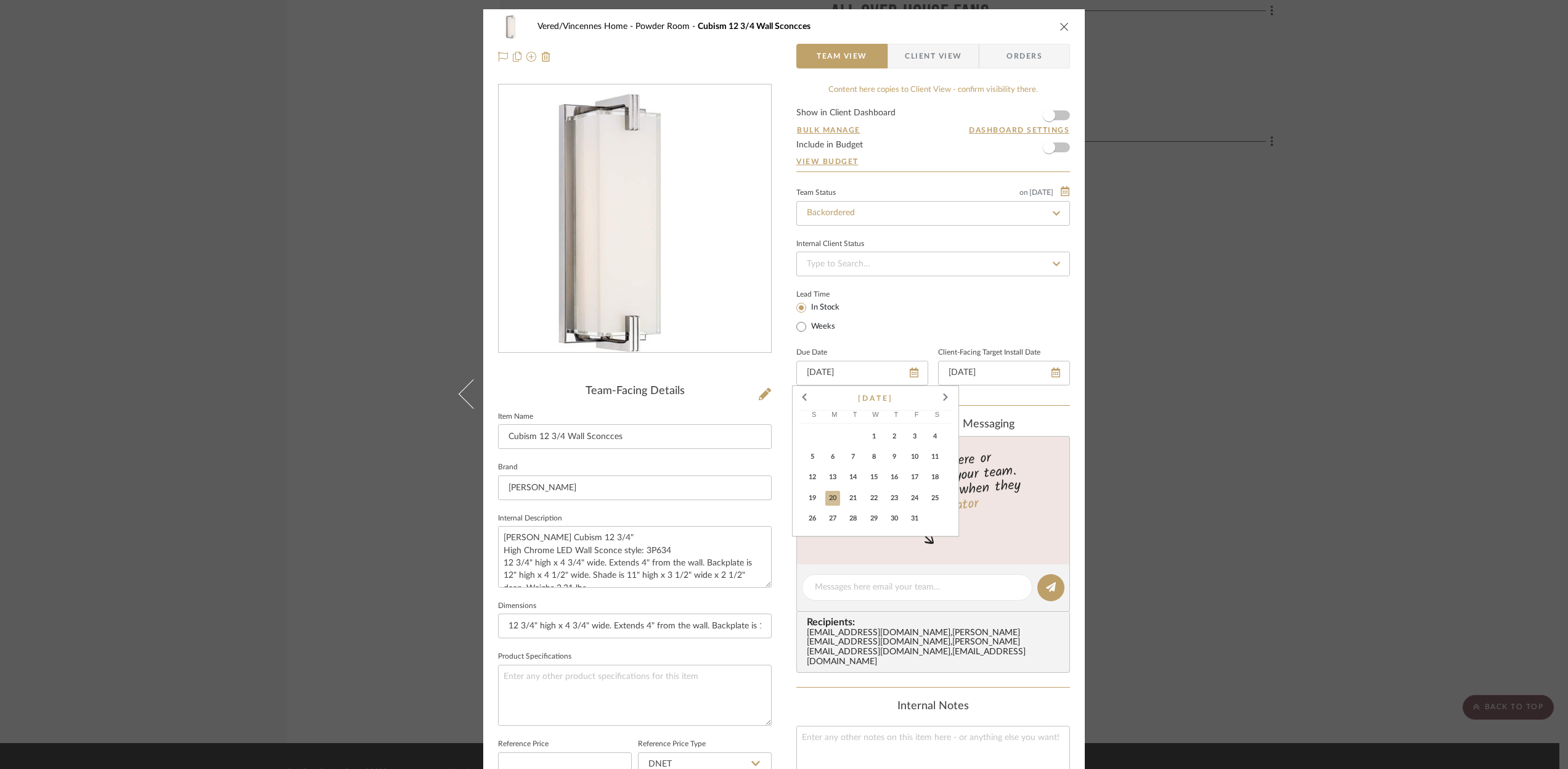
click at [831, 476] on span "13" at bounding box center [832, 477] width 15 height 15
type input "[DATE]"
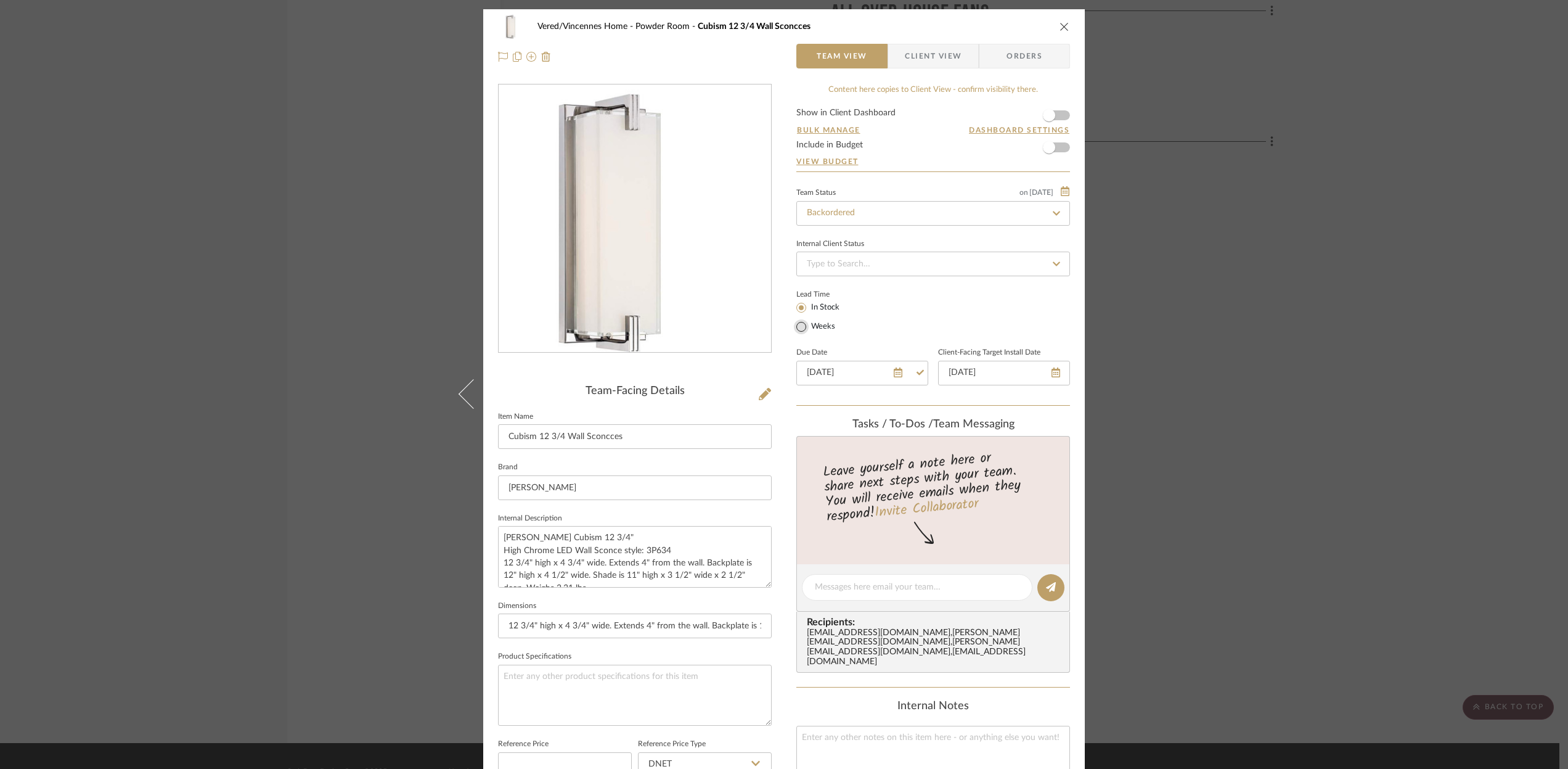
click at [797, 330] on input "Weeks" at bounding box center [801, 327] width 15 height 15
radio input "true"
click at [877, 328] on input at bounding box center [876, 325] width 32 height 17
type input "4"
click at [911, 327] on input "text" at bounding box center [918, 325] width 32 height 17
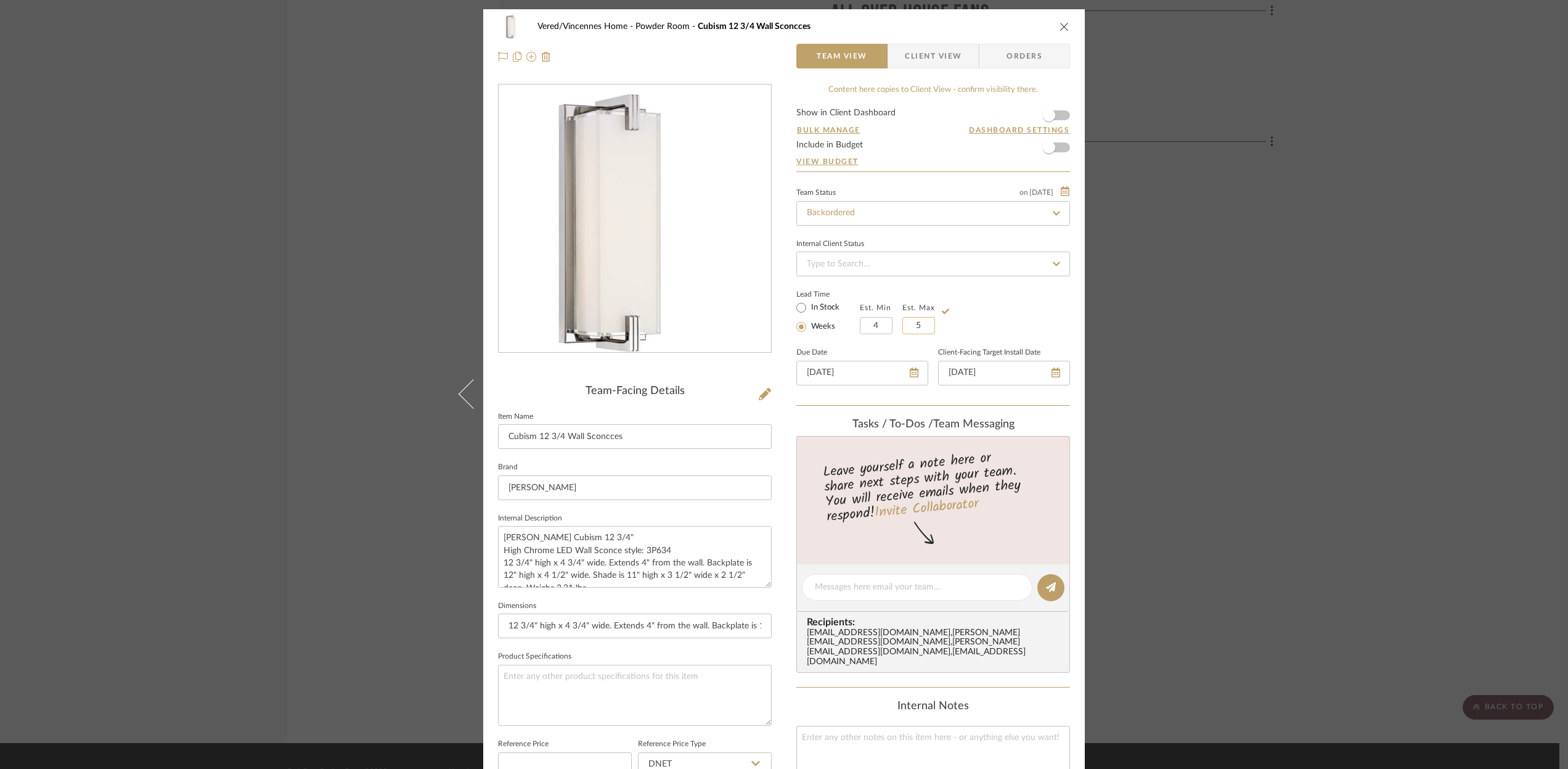
type input "5"
click at [998, 311] on div "Lead Time In Stock Weeks Est. Min 4 Est. Max 5" at bounding box center [934, 310] width 274 height 48
click at [1060, 26] on icon "close" at bounding box center [1064, 26] width 9 height 9
